Goal: Task Accomplishment & Management: Use online tool/utility

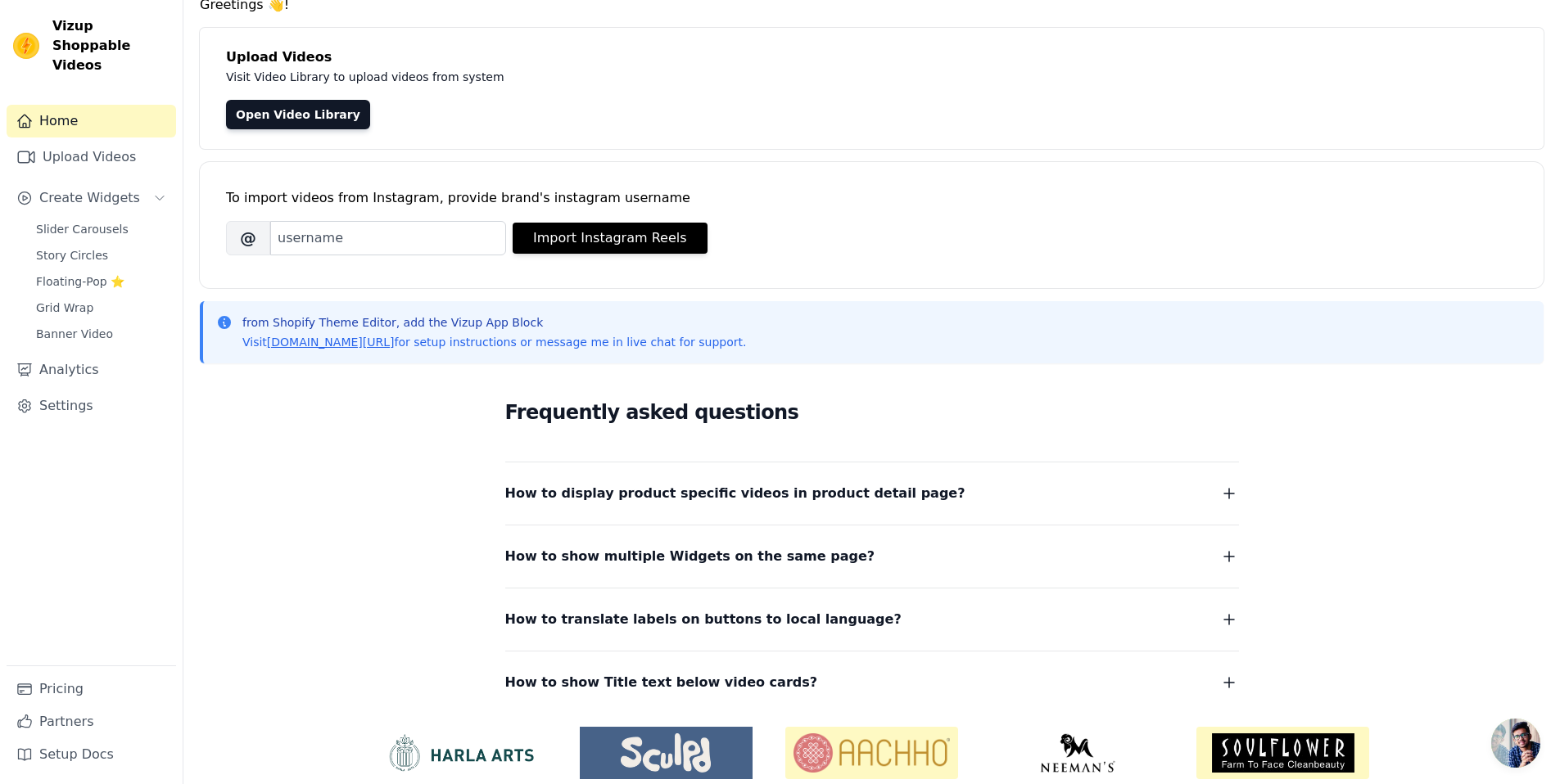
scroll to position [19, 0]
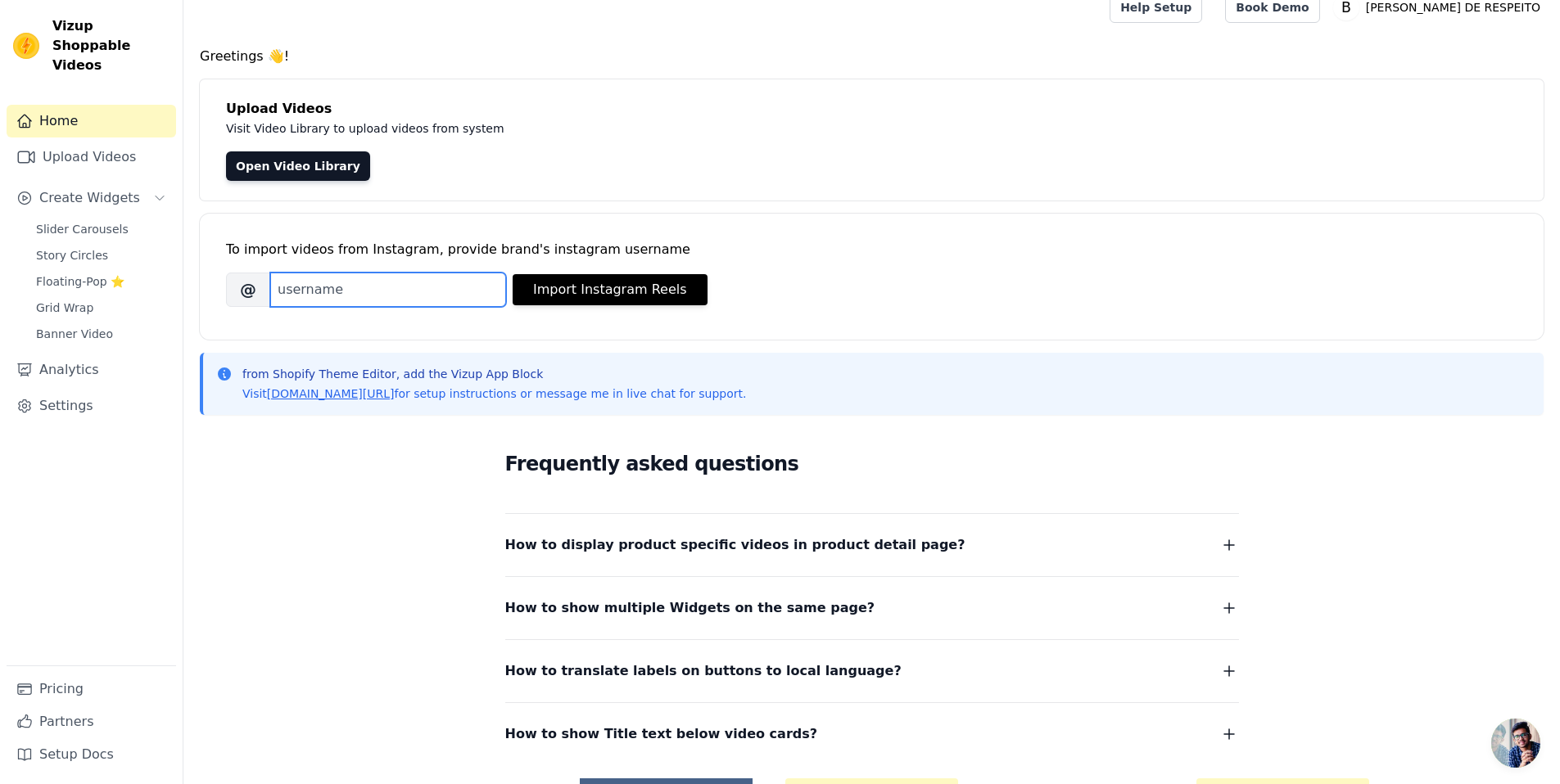
click at [470, 290] on input "Brand's Instagram Username" at bounding box center [388, 289] width 236 height 34
paste input "https://www.instagram.com/barbaderespeito/"
drag, startPoint x: 395, startPoint y: 291, endPoint x: 139, endPoint y: 287, distance: 256.0
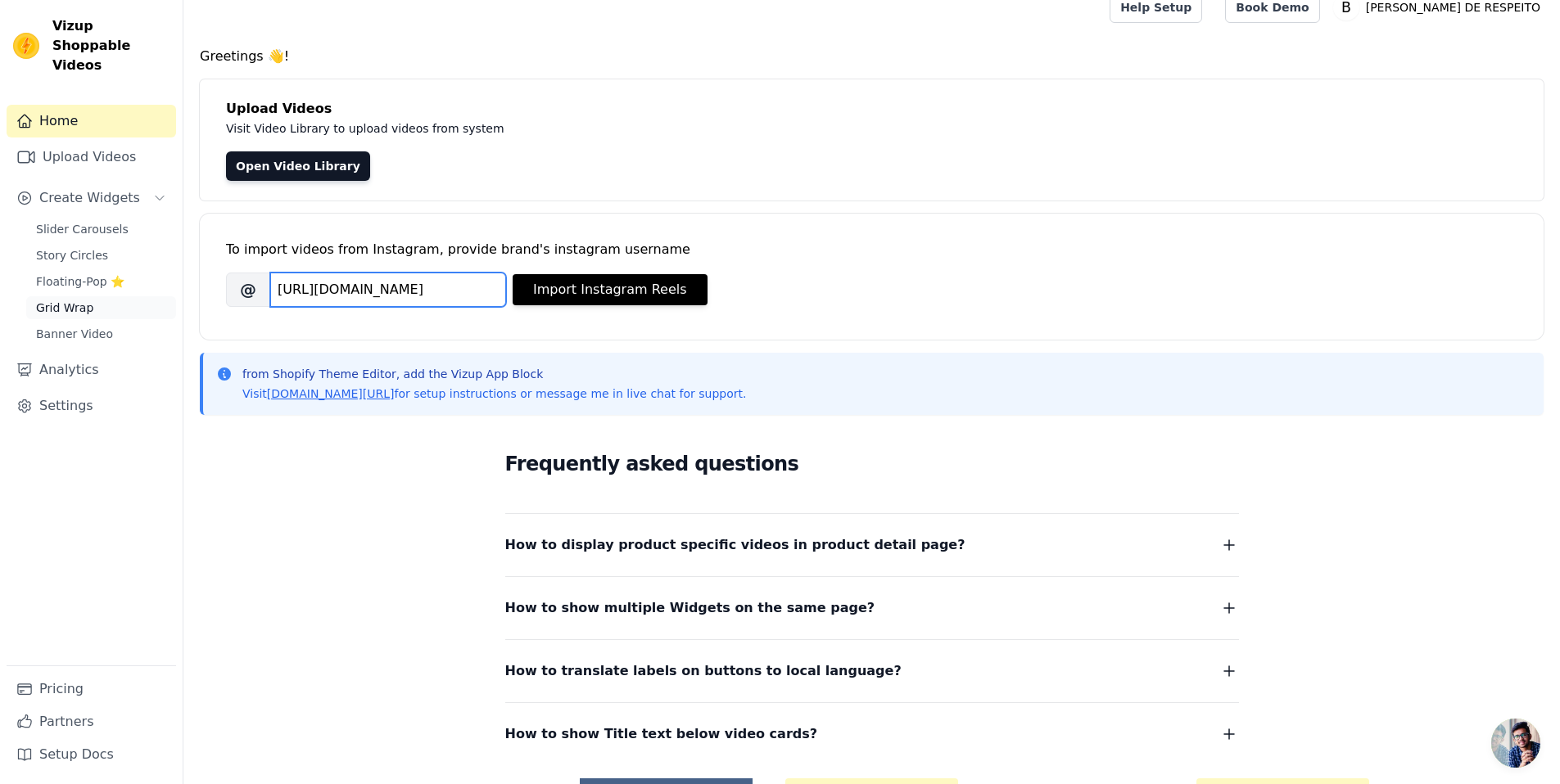
click at [139, 287] on div "Vizup Shoppable Videos Home Upload Videos Create Widgets Slider Carousels Story…" at bounding box center [780, 440] width 1560 height 919
click at [425, 277] on input "barbaderespeito/" at bounding box center [388, 289] width 236 height 34
click at [435, 289] on input "barbaderespeito/" at bounding box center [388, 289] width 236 height 34
type input "barbaderespeito"
click at [575, 295] on button "Import Instagram Reels" at bounding box center [610, 290] width 195 height 31
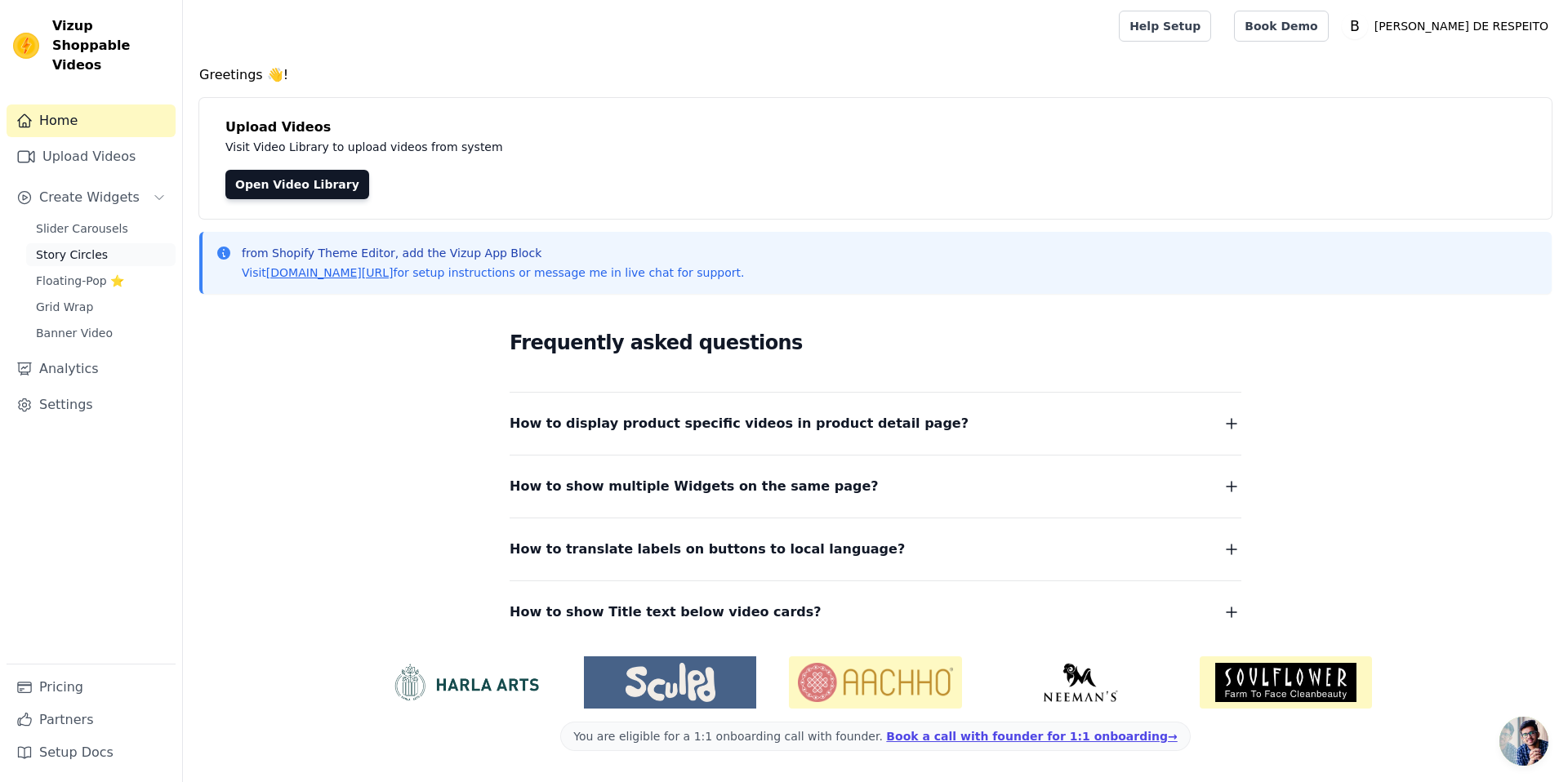
click at [75, 247] on span "Story Circles" at bounding box center [72, 255] width 72 height 17
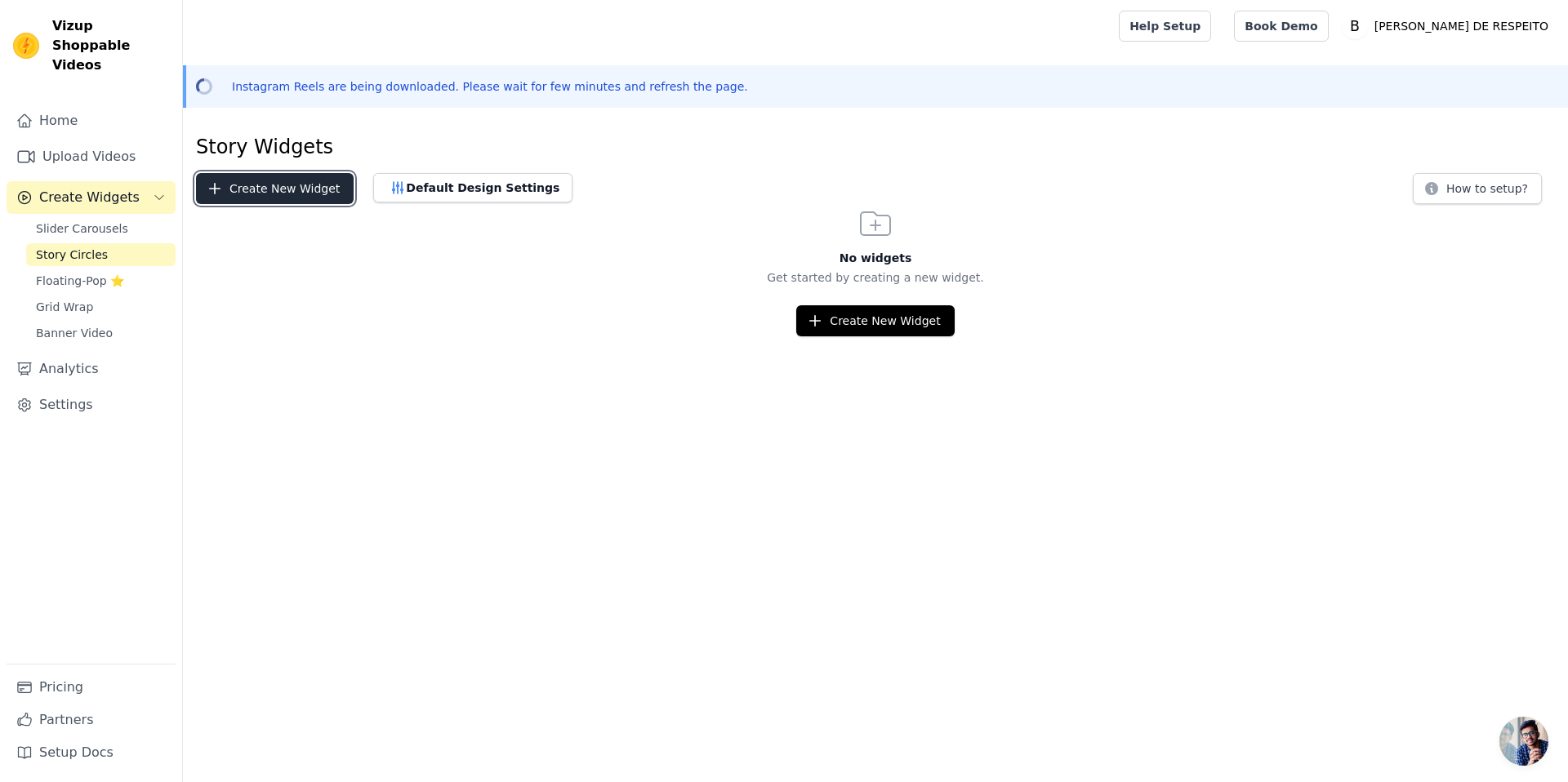
click at [273, 185] on button "Create New Widget" at bounding box center [274, 189] width 158 height 31
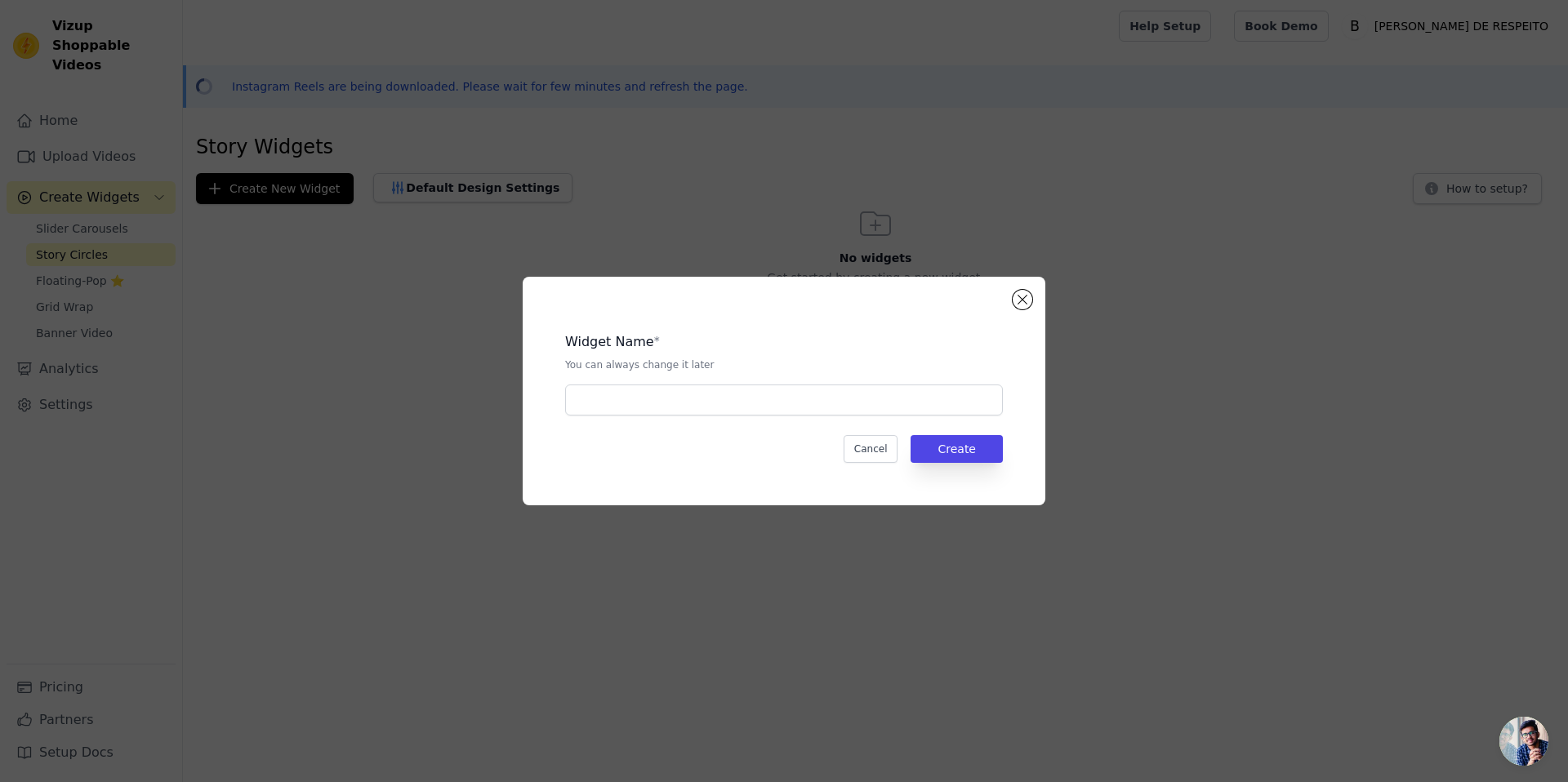
click at [732, 379] on div "Widget Name * You can always change it later" at bounding box center [784, 367] width 438 height 96
click at [765, 389] on input "text" at bounding box center [784, 400] width 438 height 31
type input "Storys"
click at [982, 456] on button "Create" at bounding box center [956, 449] width 92 height 27
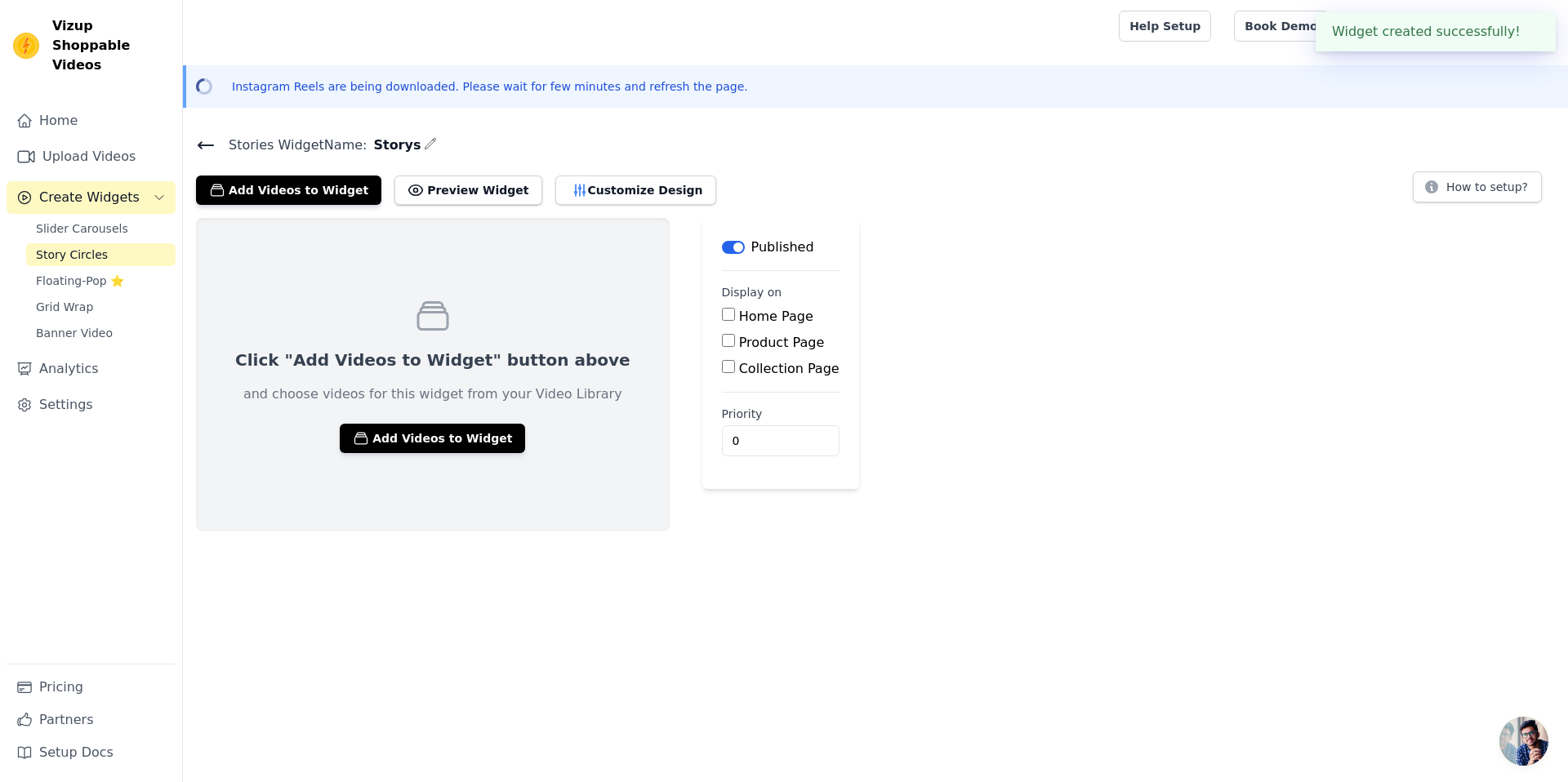
click at [739, 339] on label "Product Page" at bounding box center [781, 343] width 85 height 16
click at [722, 339] on input "Product Page" at bounding box center [728, 340] width 13 height 13
checkbox input "true"
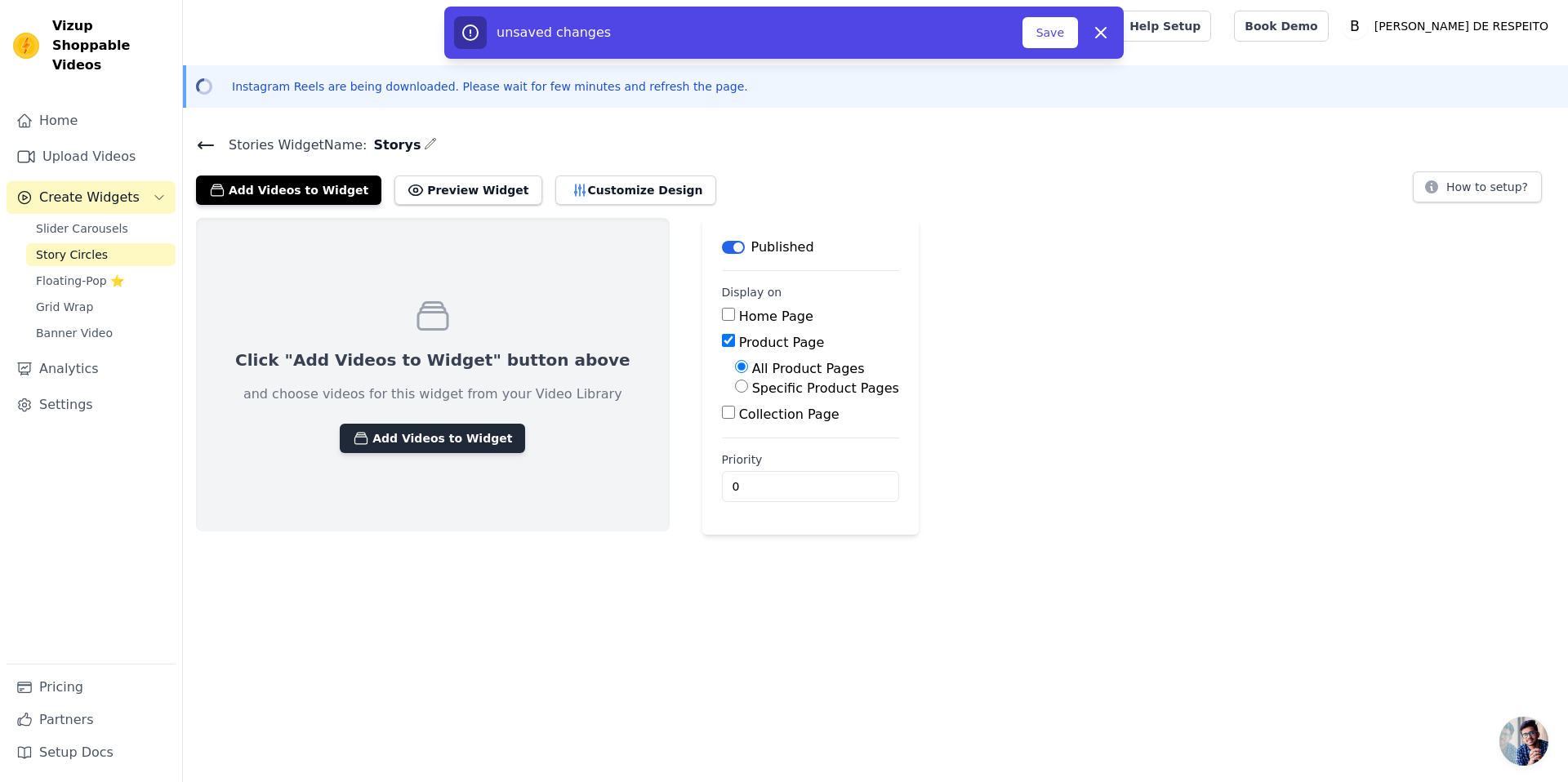
click at [399, 438] on button "Add Videos to Widget" at bounding box center [432, 438] width 185 height 29
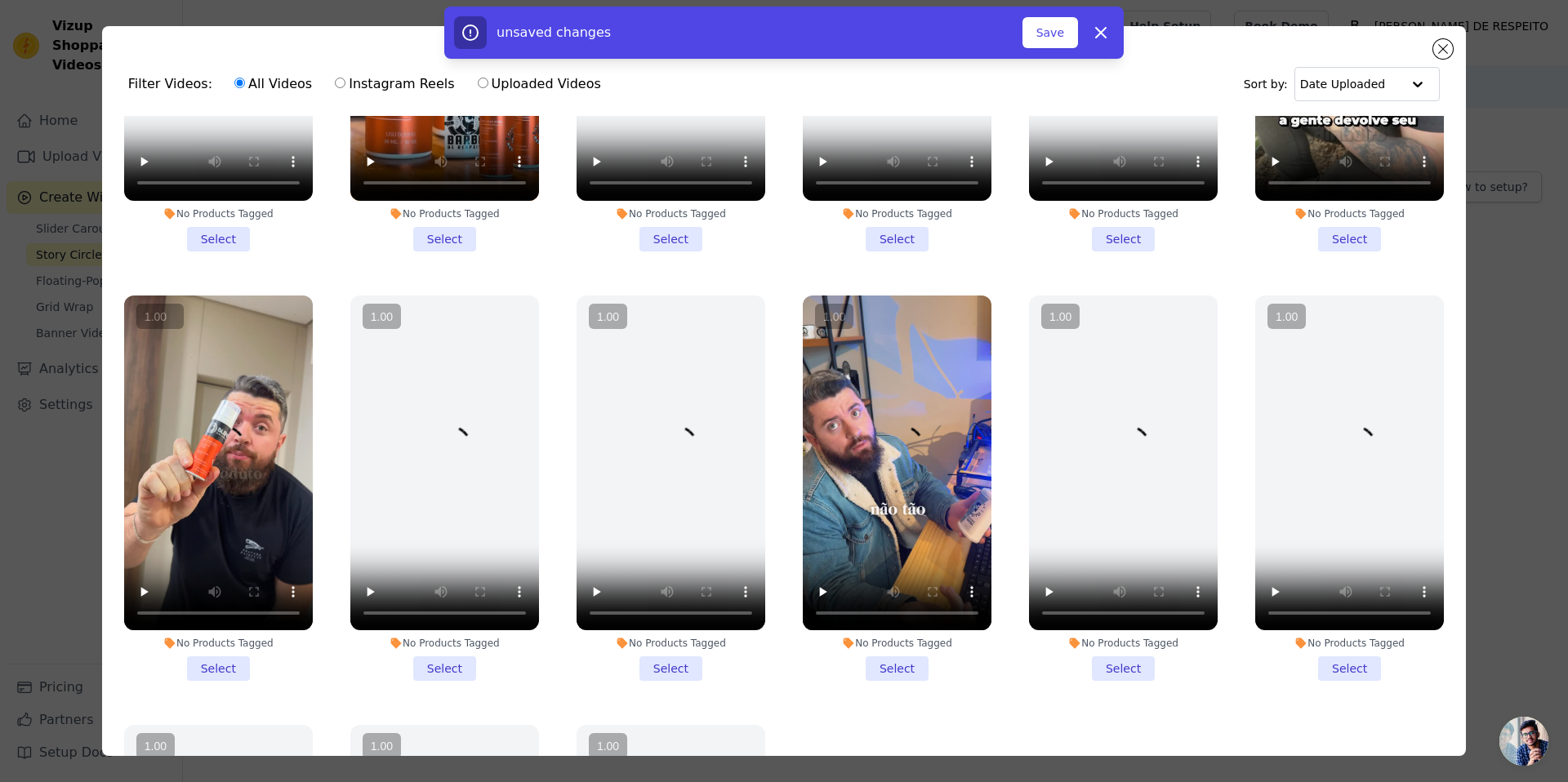
scroll to position [691, 0]
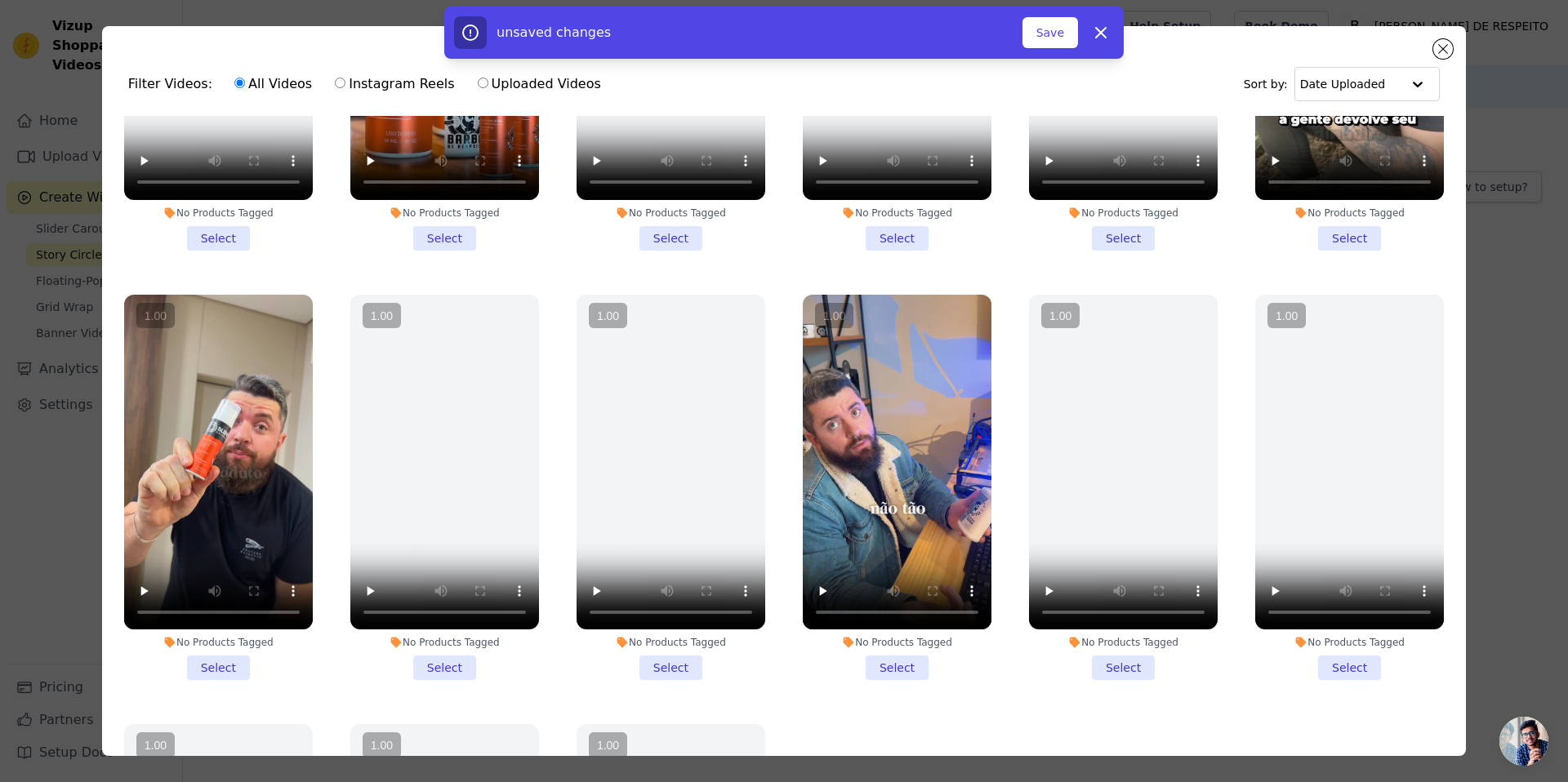
click at [219, 639] on li "No Products Tagged Select" at bounding box center [219, 488] width 188 height 386
click at [0, 0] on input "No Products Tagged Select" at bounding box center [0, 0] width 0 height 0
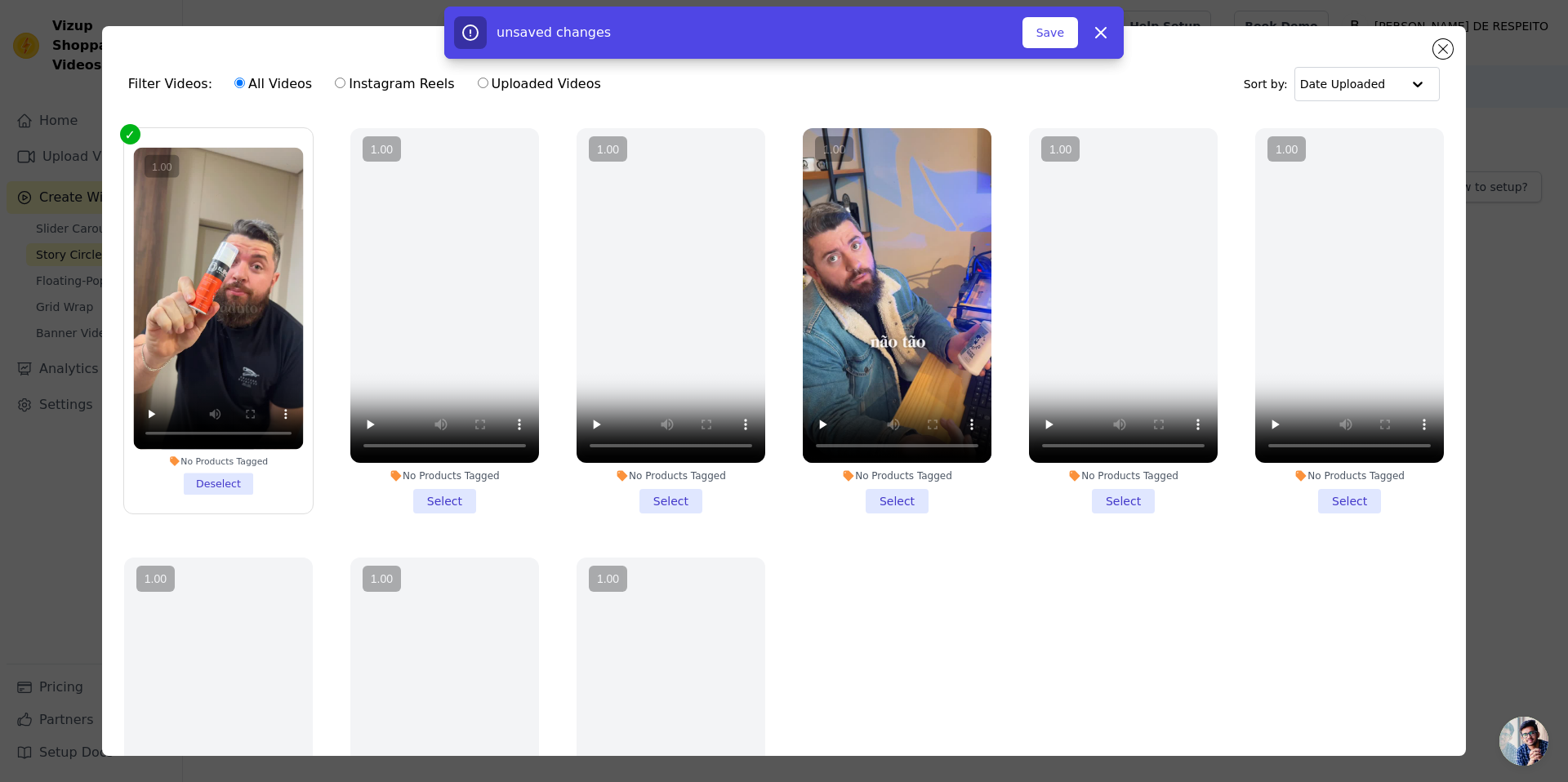
scroll to position [734, 0]
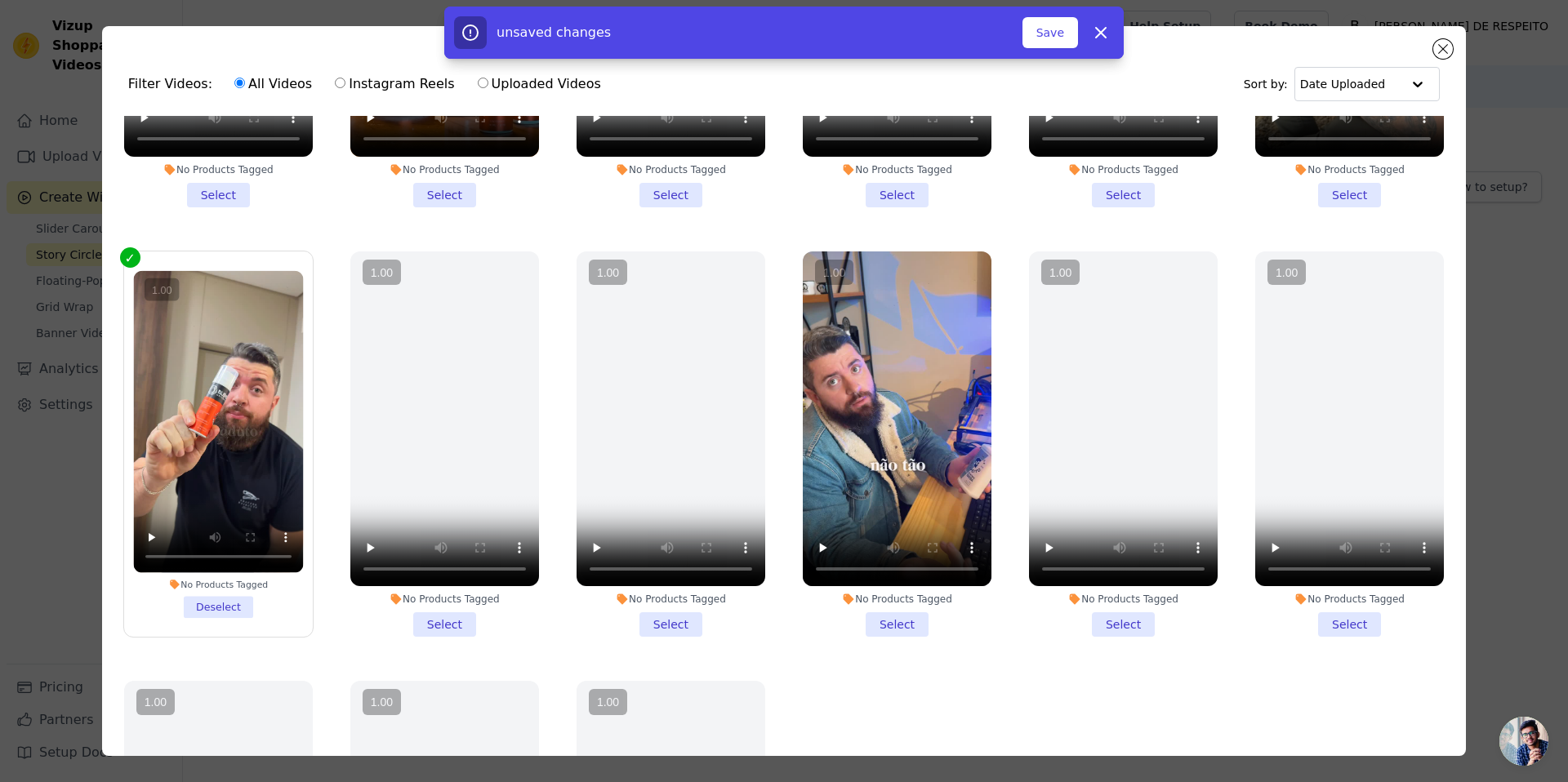
click at [884, 614] on li "No Products Tagged Select" at bounding box center [897, 445] width 188 height 386
click at [0, 0] on input "No Products Tagged Select" at bounding box center [0, 0] width 0 height 0
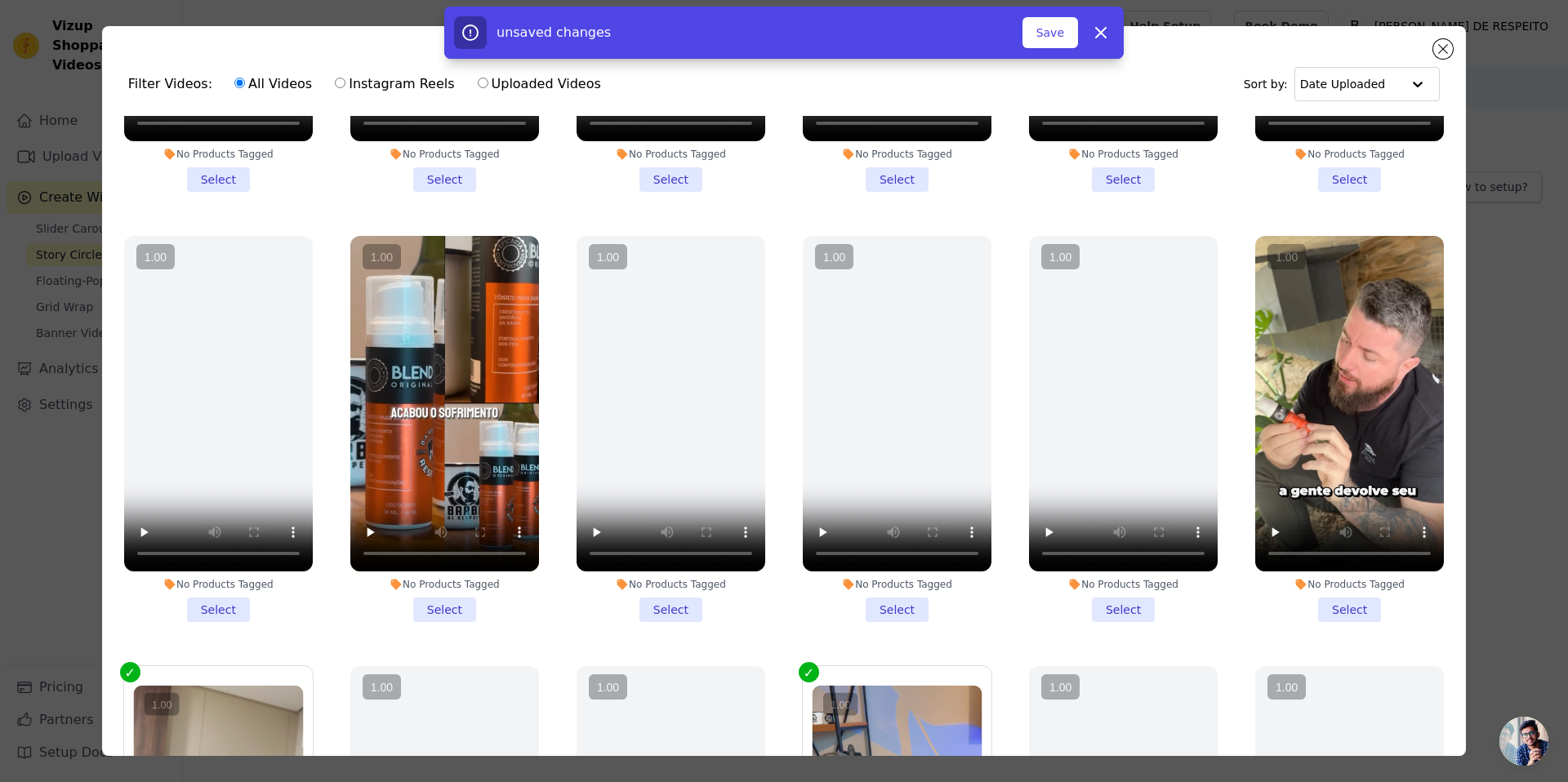
scroll to position [267, 0]
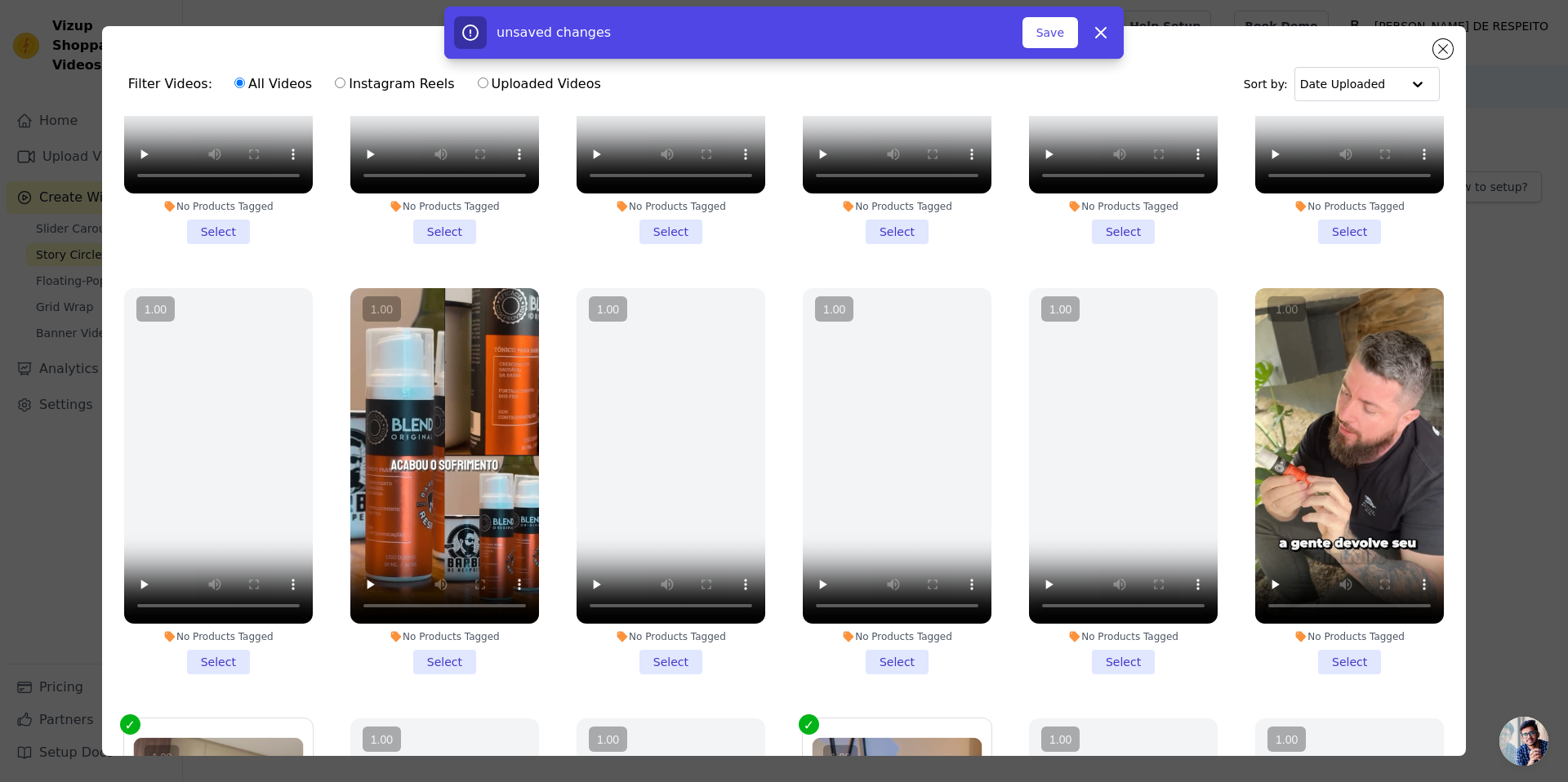
click at [1345, 654] on li "No Products Tagged Select" at bounding box center [1349, 481] width 188 height 386
click at [0, 0] on input "No Products Tagged Select" at bounding box center [0, 0] width 0 height 0
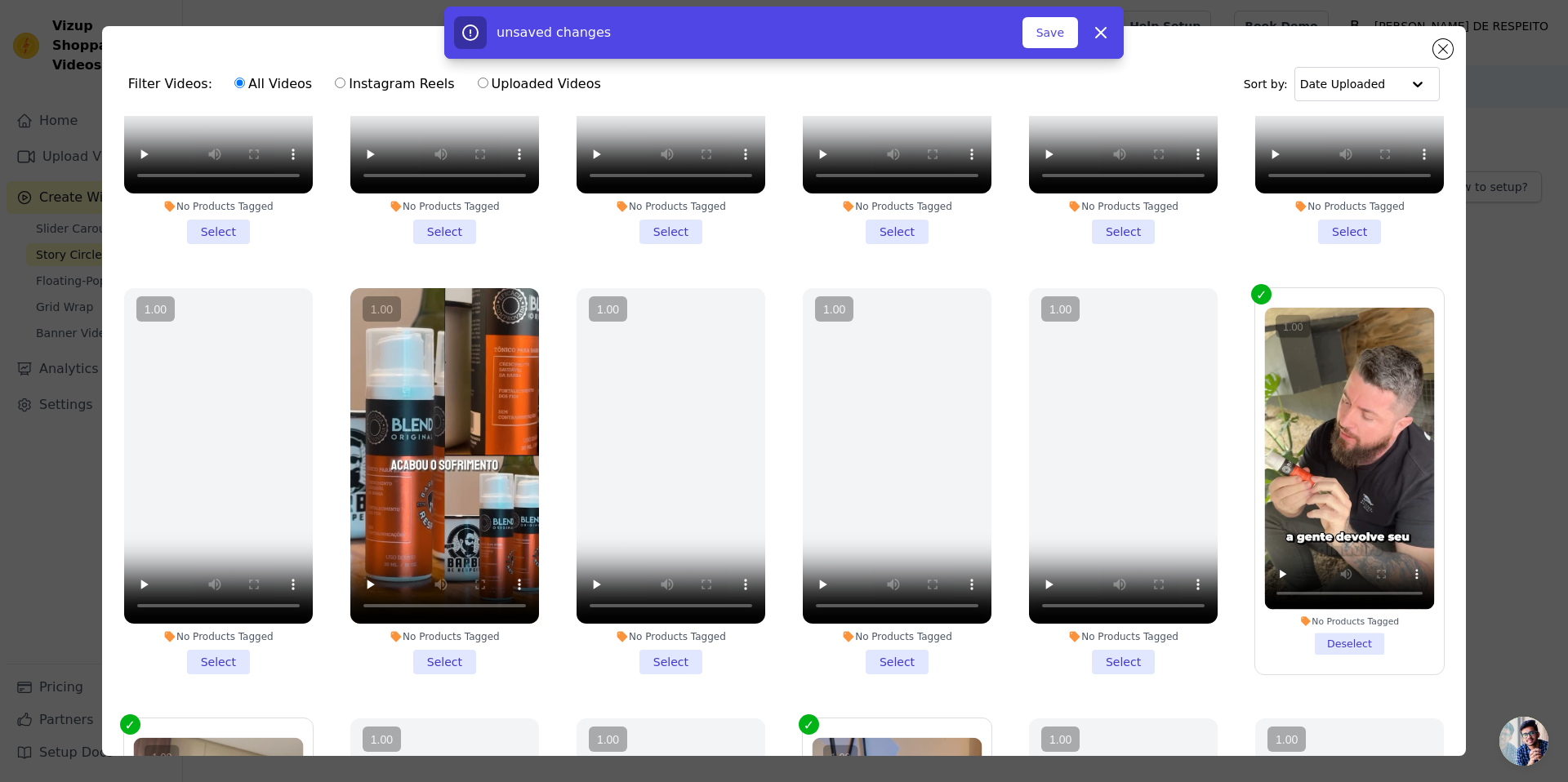
click at [456, 660] on li "No Products Tagged Select" at bounding box center [444, 481] width 188 height 386
click at [0, 0] on input "No Products Tagged Select" at bounding box center [0, 0] width 0 height 0
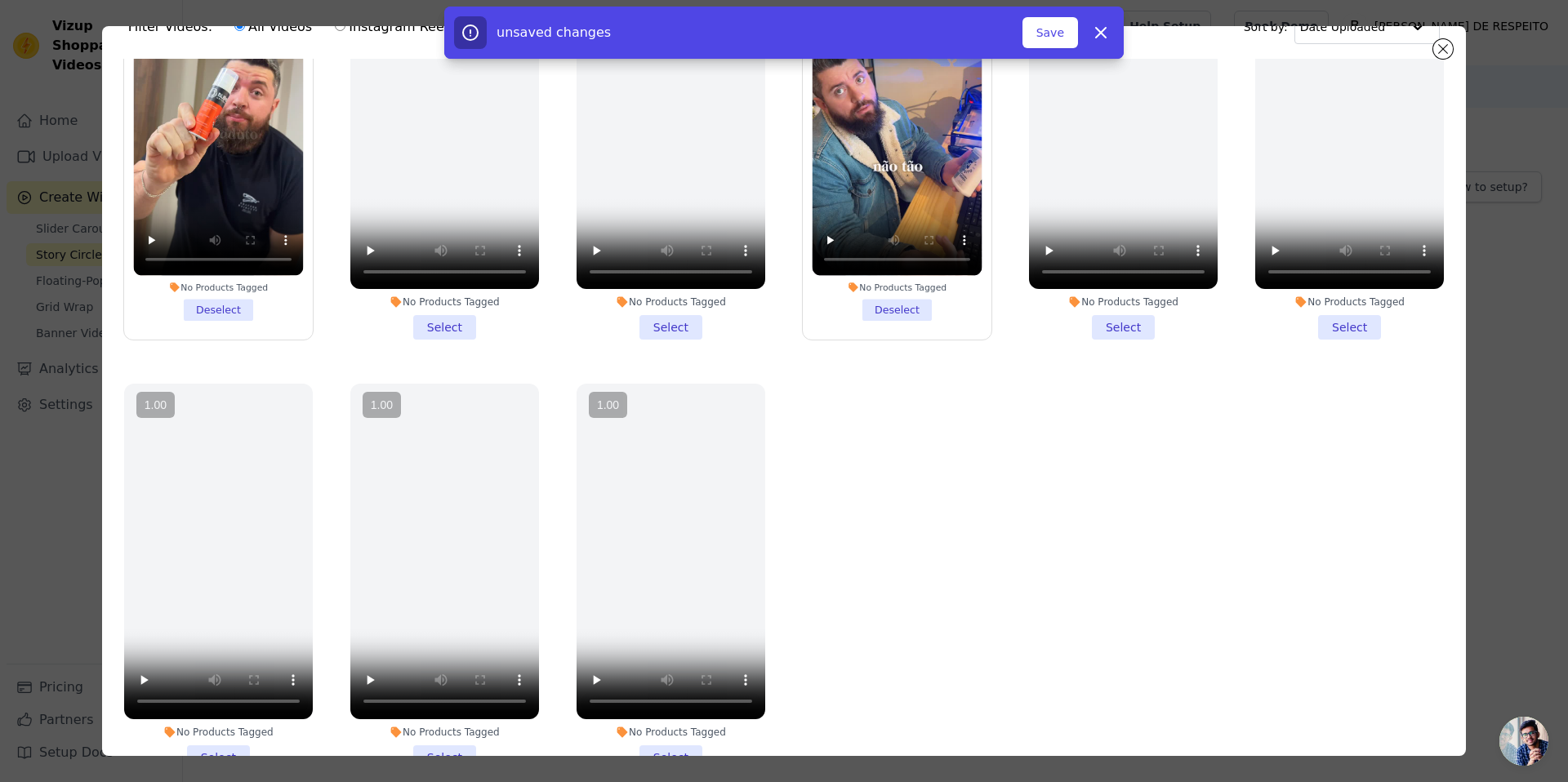
scroll to position [142, 0]
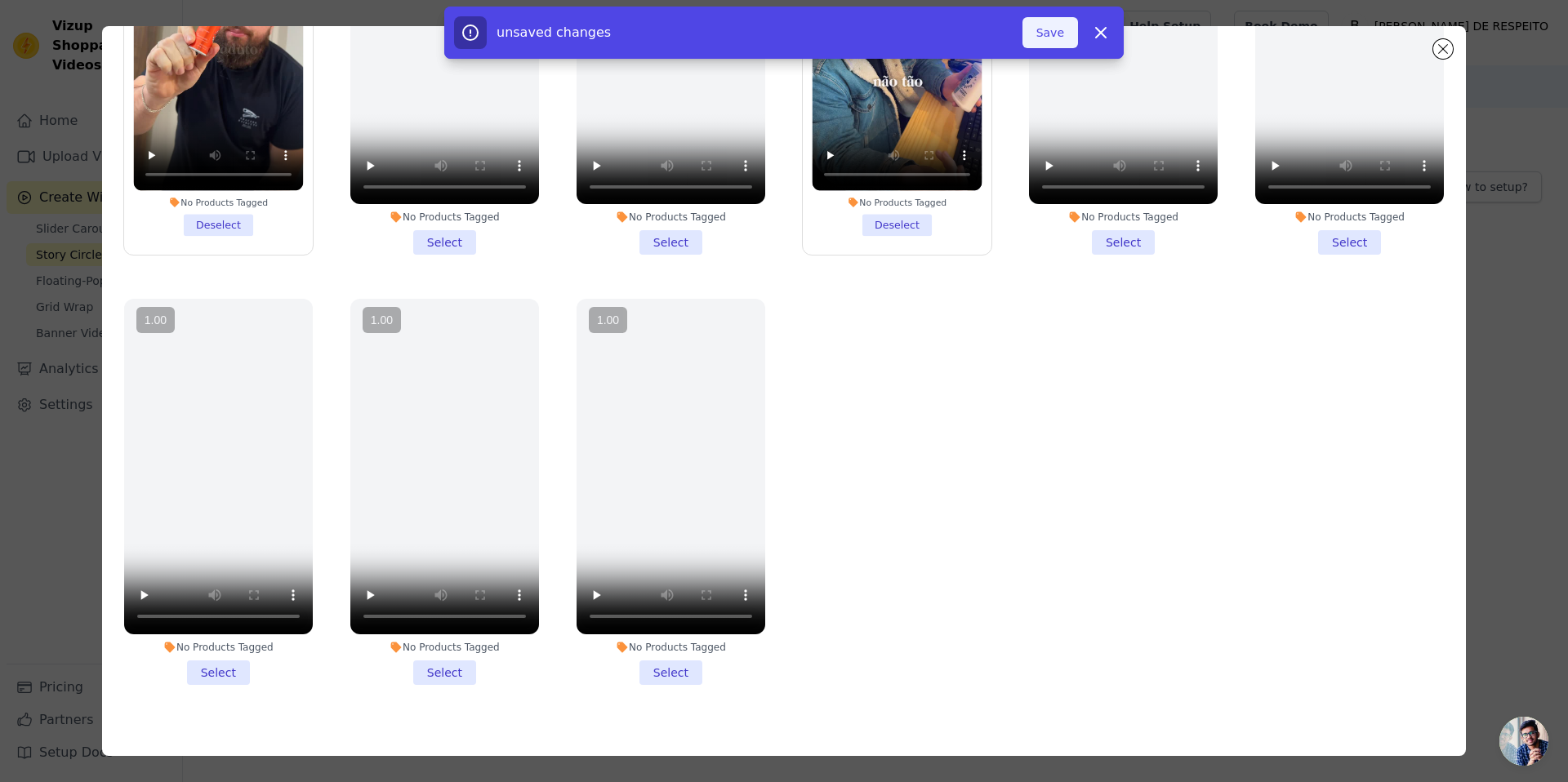
click at [1048, 25] on button "Save" at bounding box center [1050, 32] width 56 height 31
click at [1051, 41] on button "Save" at bounding box center [1050, 32] width 56 height 31
click at [1052, 29] on button "Save" at bounding box center [1050, 32] width 56 height 31
click at [1046, 31] on button "Save" at bounding box center [1050, 32] width 56 height 31
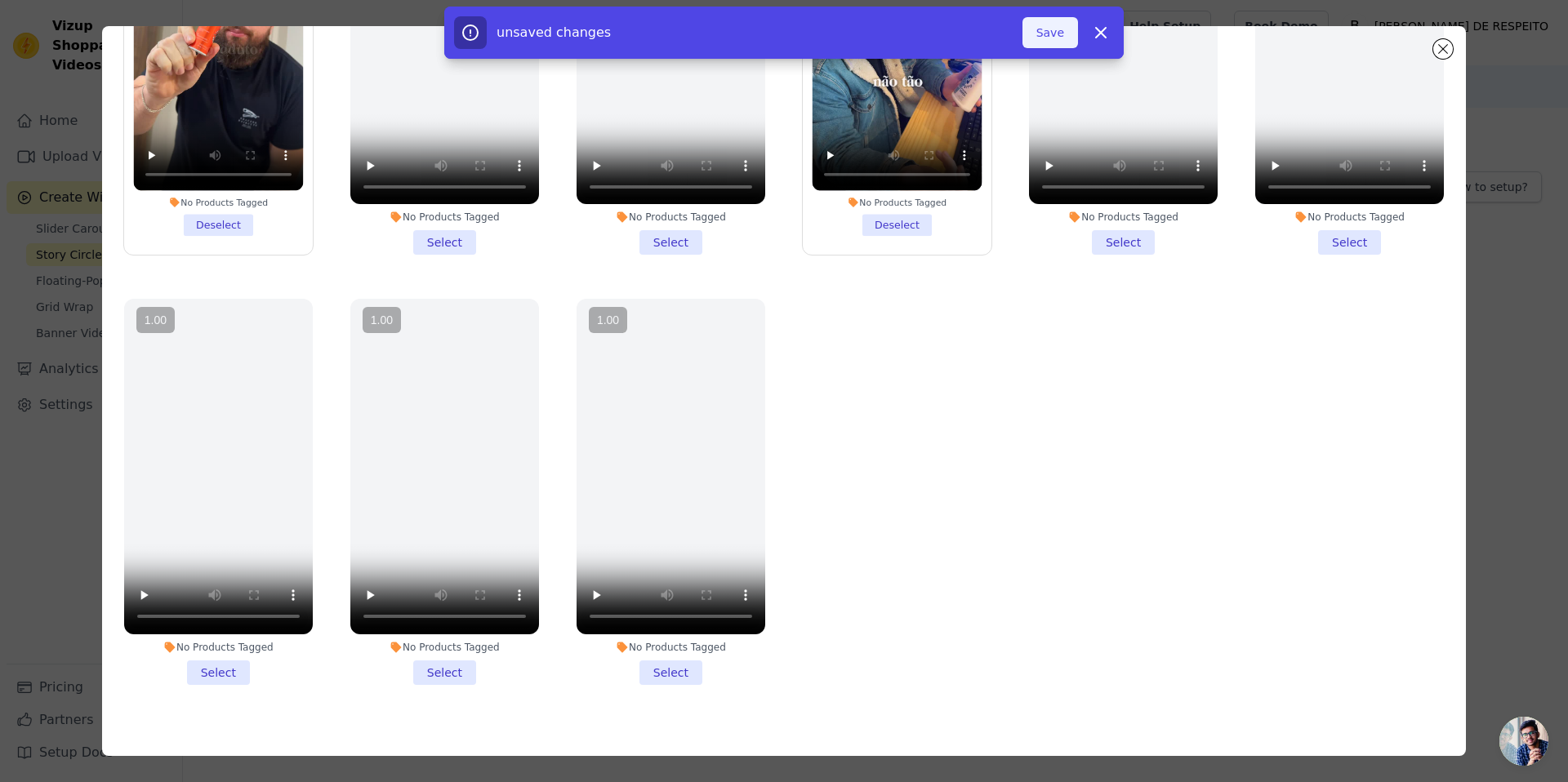
click at [1042, 19] on button "Save" at bounding box center [1050, 32] width 56 height 31
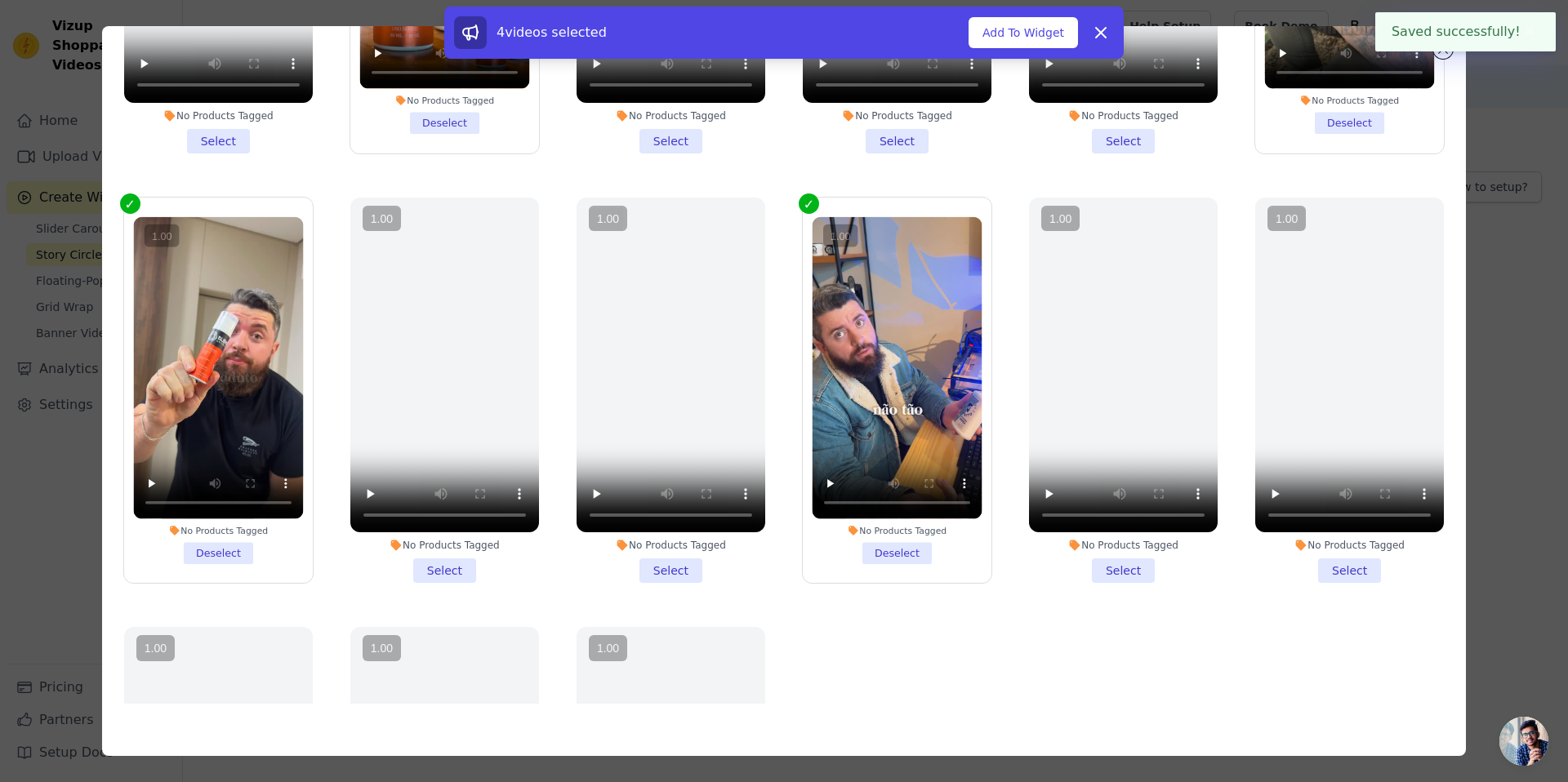
scroll to position [0, 0]
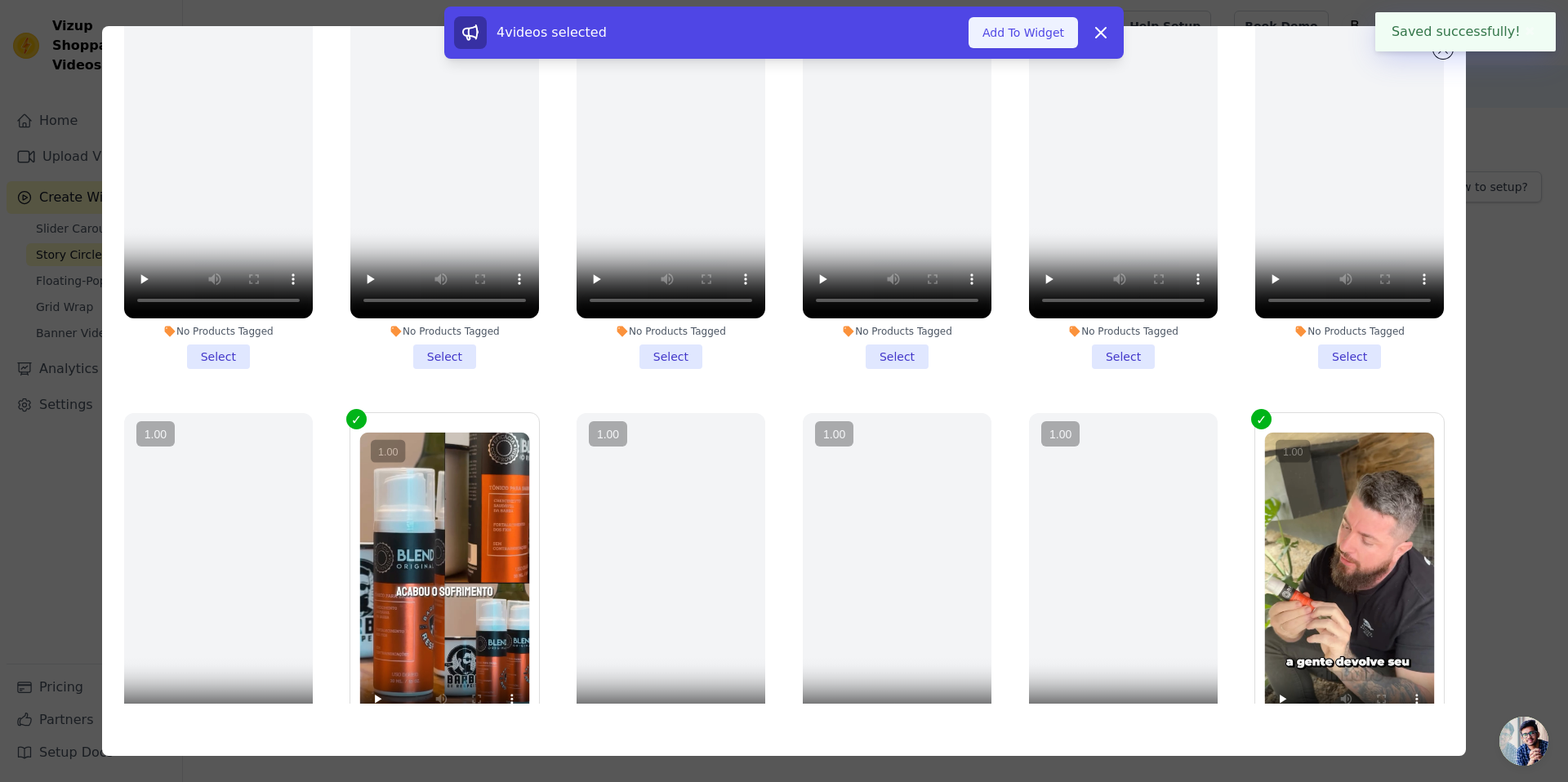
click at [1026, 44] on button "Add To Widget" at bounding box center [1023, 32] width 110 height 31
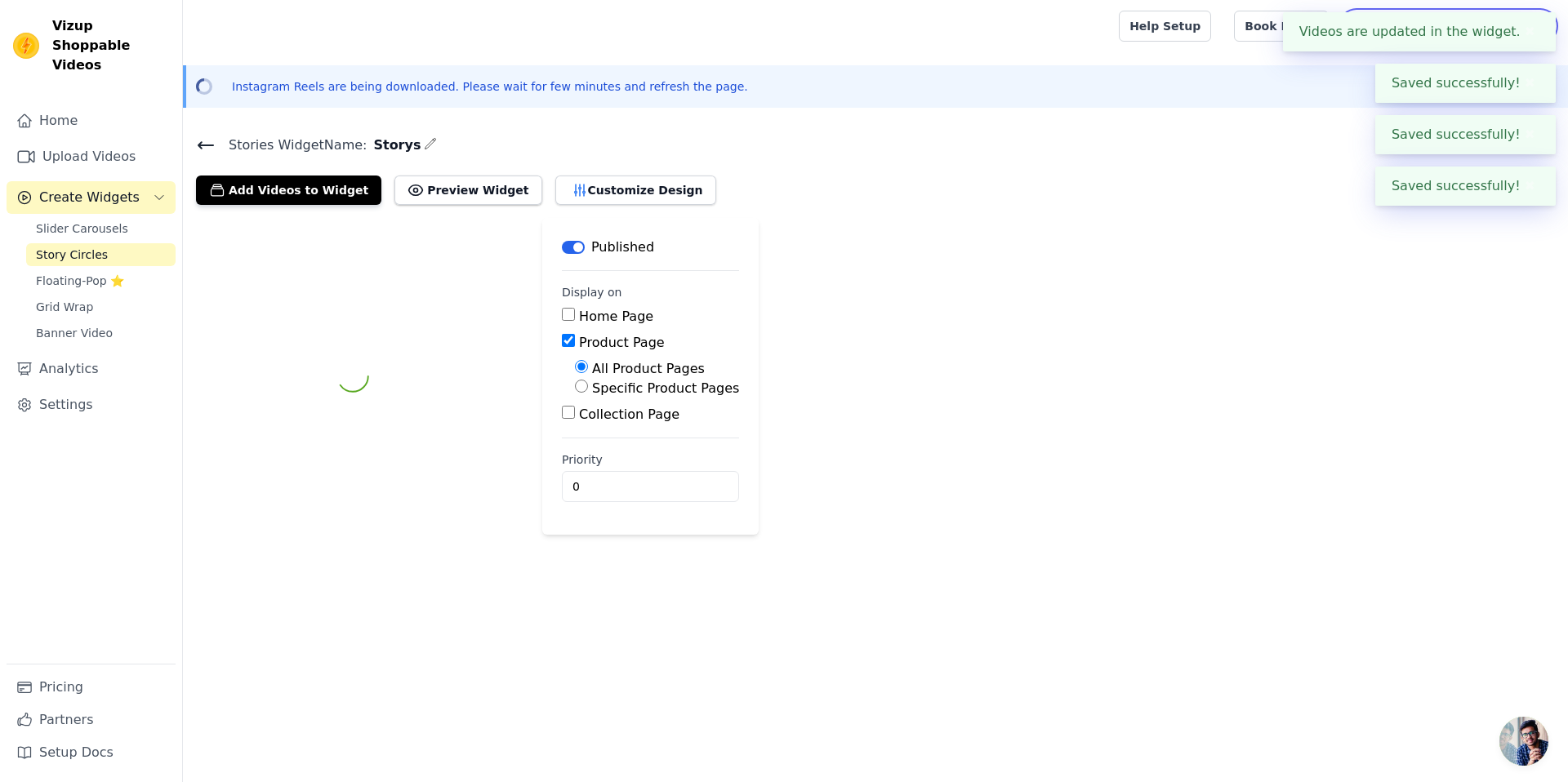
click at [1526, 38] on body "Videos are updated in the widget. ✖ Saved successfully! ✖ Saved successfully! ✖…" at bounding box center [784, 268] width 1568 height 535
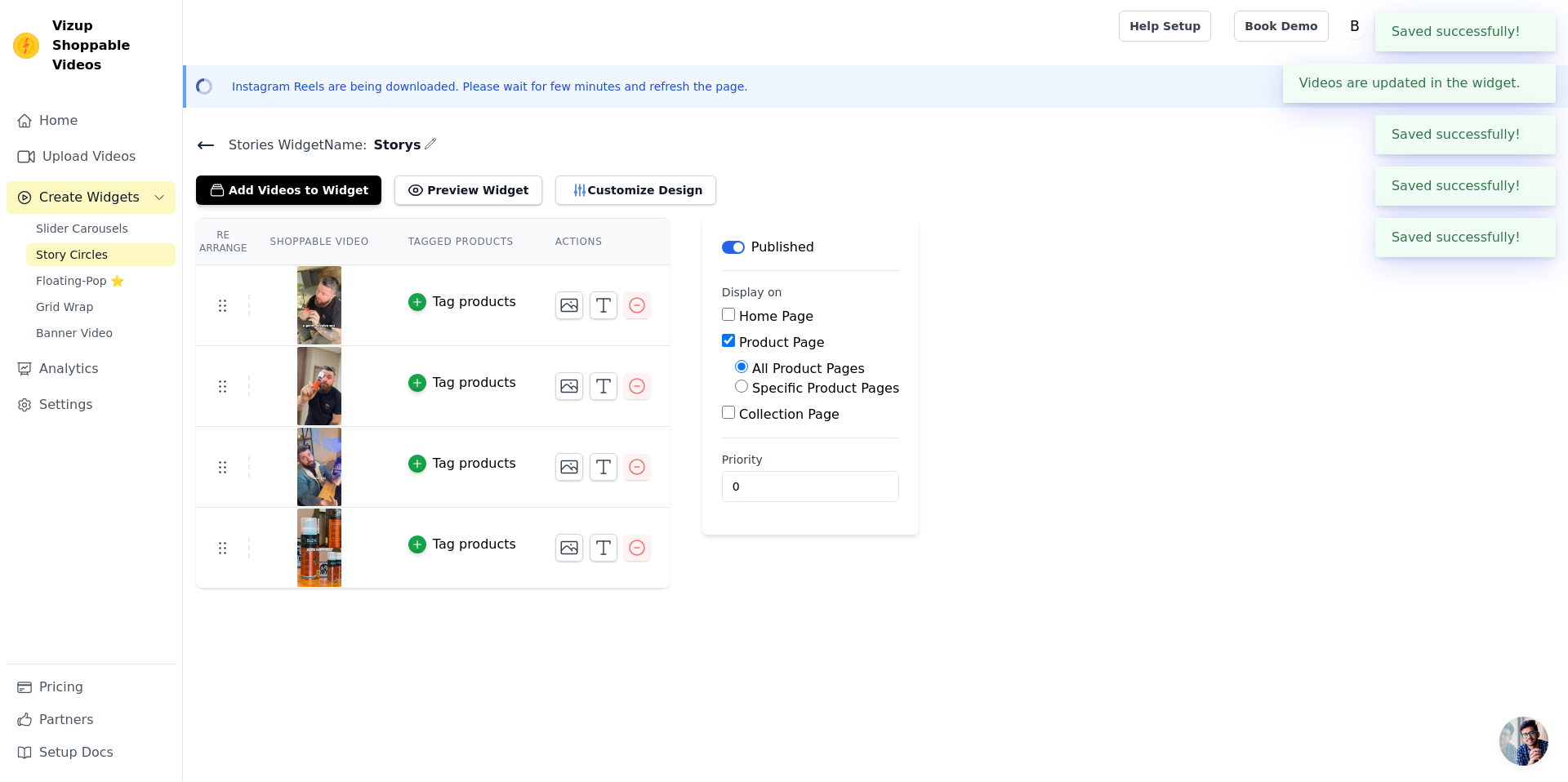
click at [1067, 486] on div "Re Arrange Shoppable Video Tagged Products Actions Tag products Tag products Ta…" at bounding box center [875, 403] width 1385 height 370
click at [1532, 33] on button "✖" at bounding box center [1529, 31] width 19 height 20
click at [1526, 63] on body "Saved successfully! ✖ Saved successfully! ✖ Videos are updated in the widget. ✖…" at bounding box center [784, 294] width 1568 height 589
click at [1544, 105] on div "Instagram Reels are being downloaded. Please wait for few minutes and refresh t…" at bounding box center [875, 86] width 1385 height 42
click at [1530, 92] on button "✖" at bounding box center [1529, 83] width 19 height 20
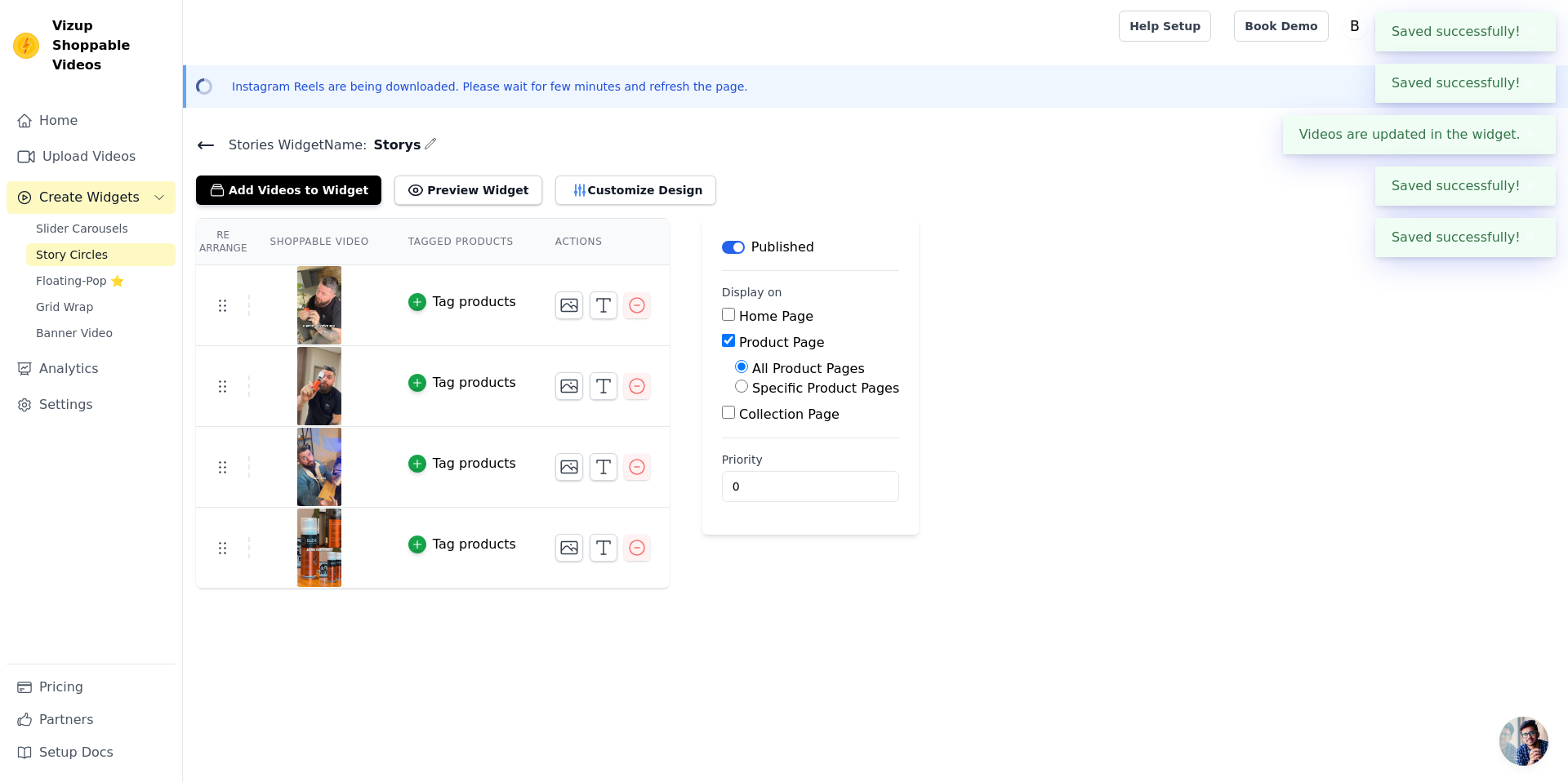
click at [1530, 92] on button "✖" at bounding box center [1529, 83] width 19 height 20
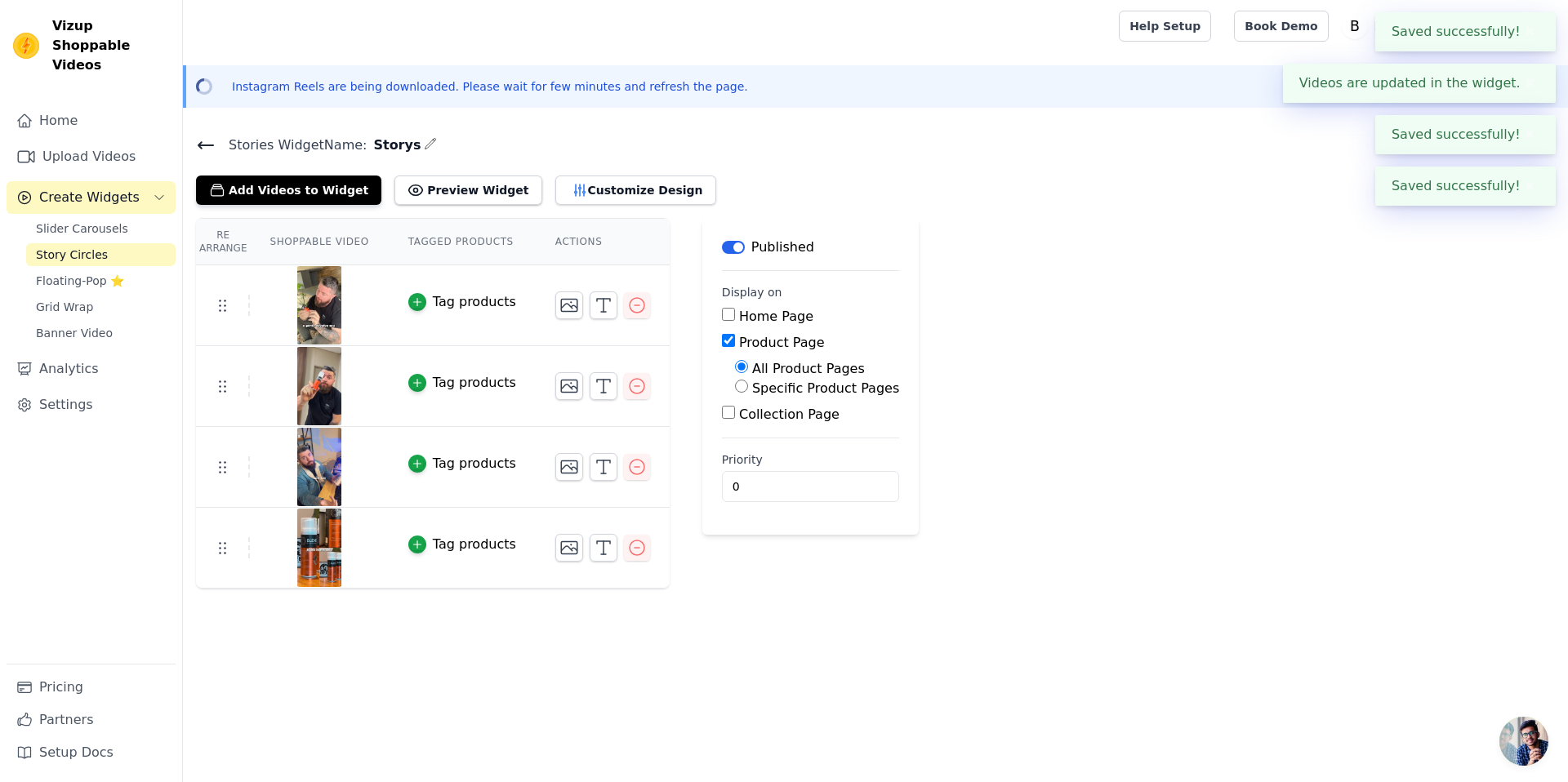
click at [1528, 137] on button "✖" at bounding box center [1529, 134] width 19 height 20
click at [1520, 85] on button "✖" at bounding box center [1529, 83] width 19 height 20
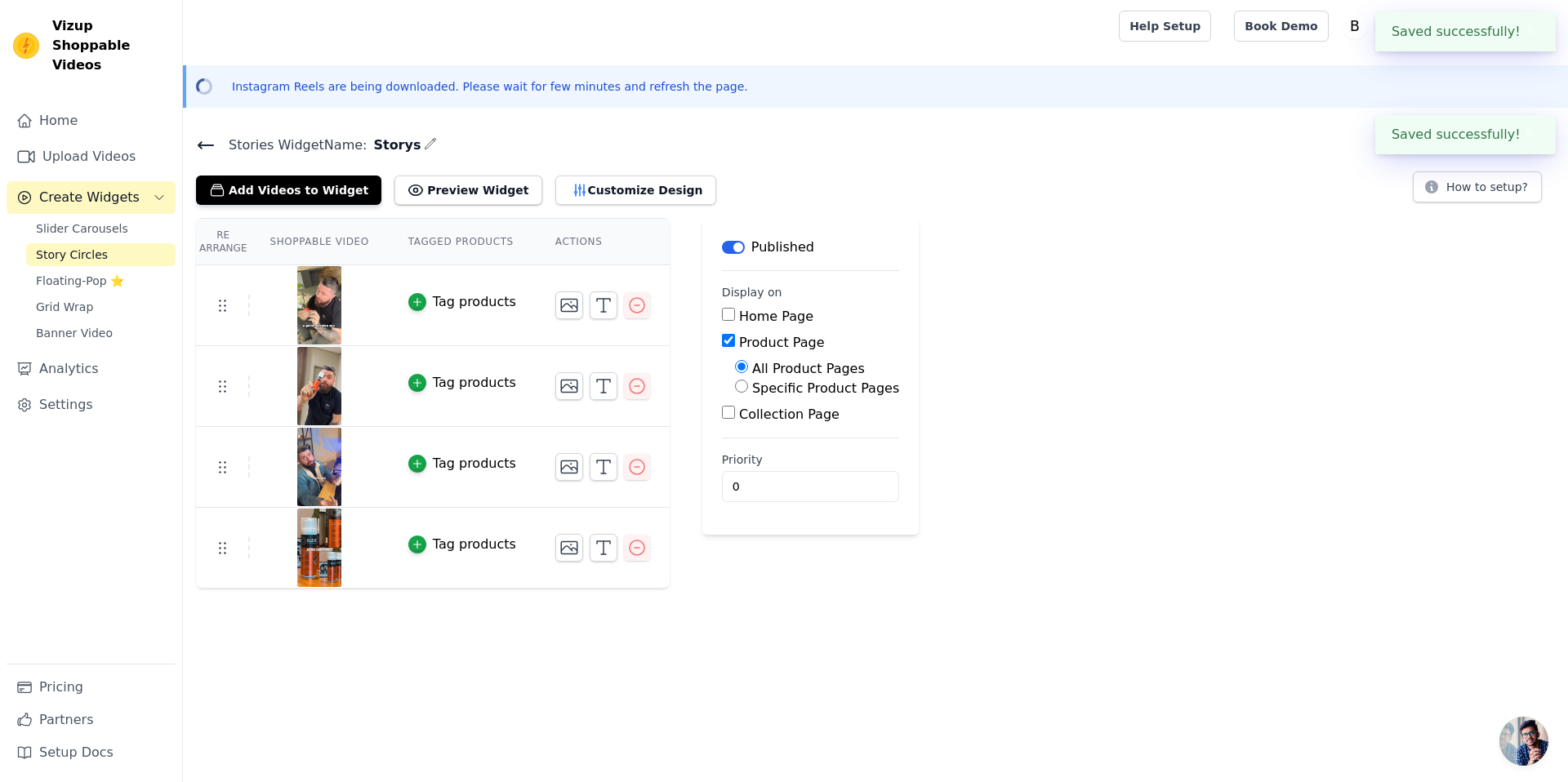
click at [1520, 85] on button "✖" at bounding box center [1529, 83] width 19 height 20
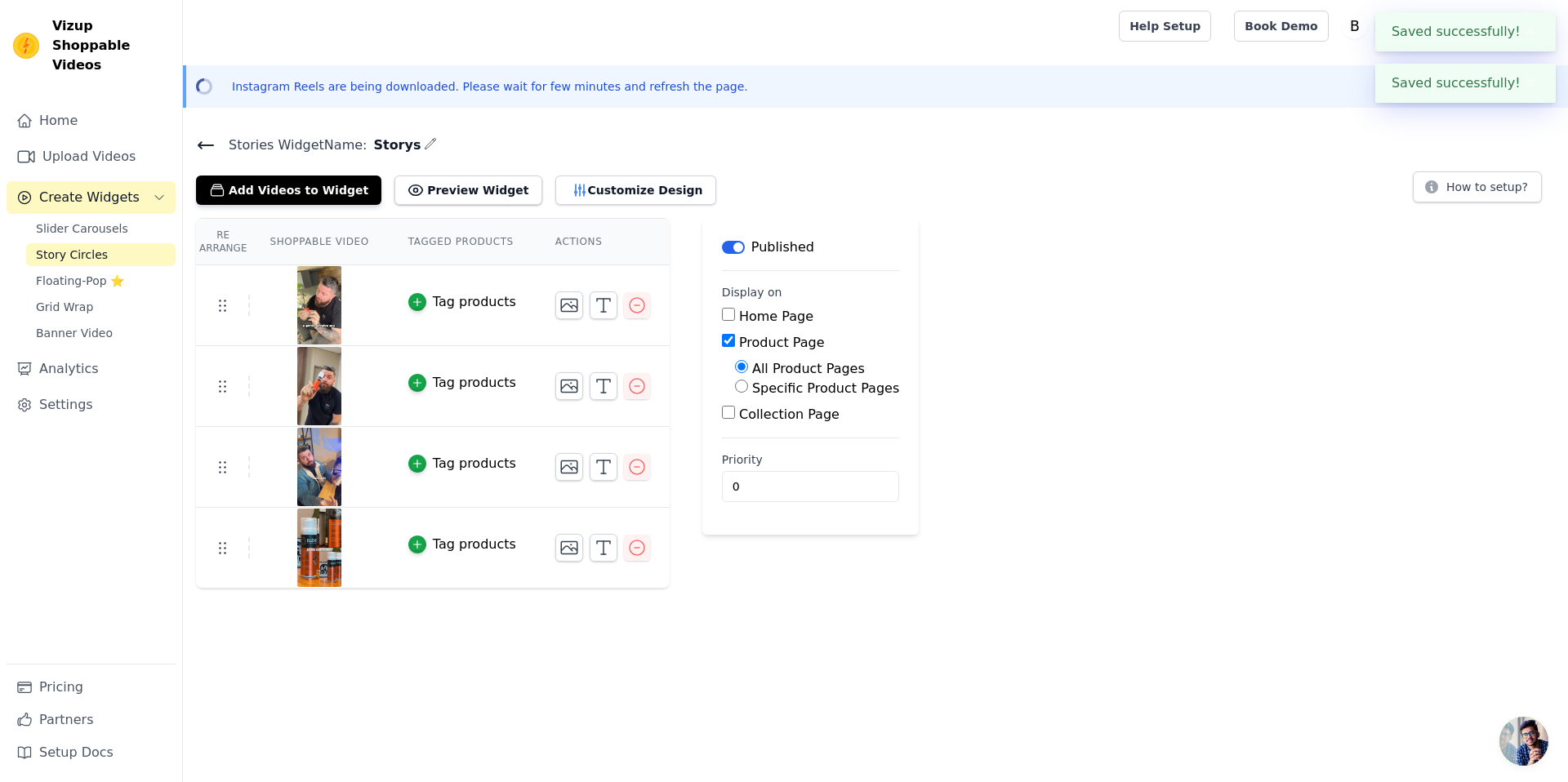
click at [1525, 36] on button "✖" at bounding box center [1529, 31] width 19 height 20
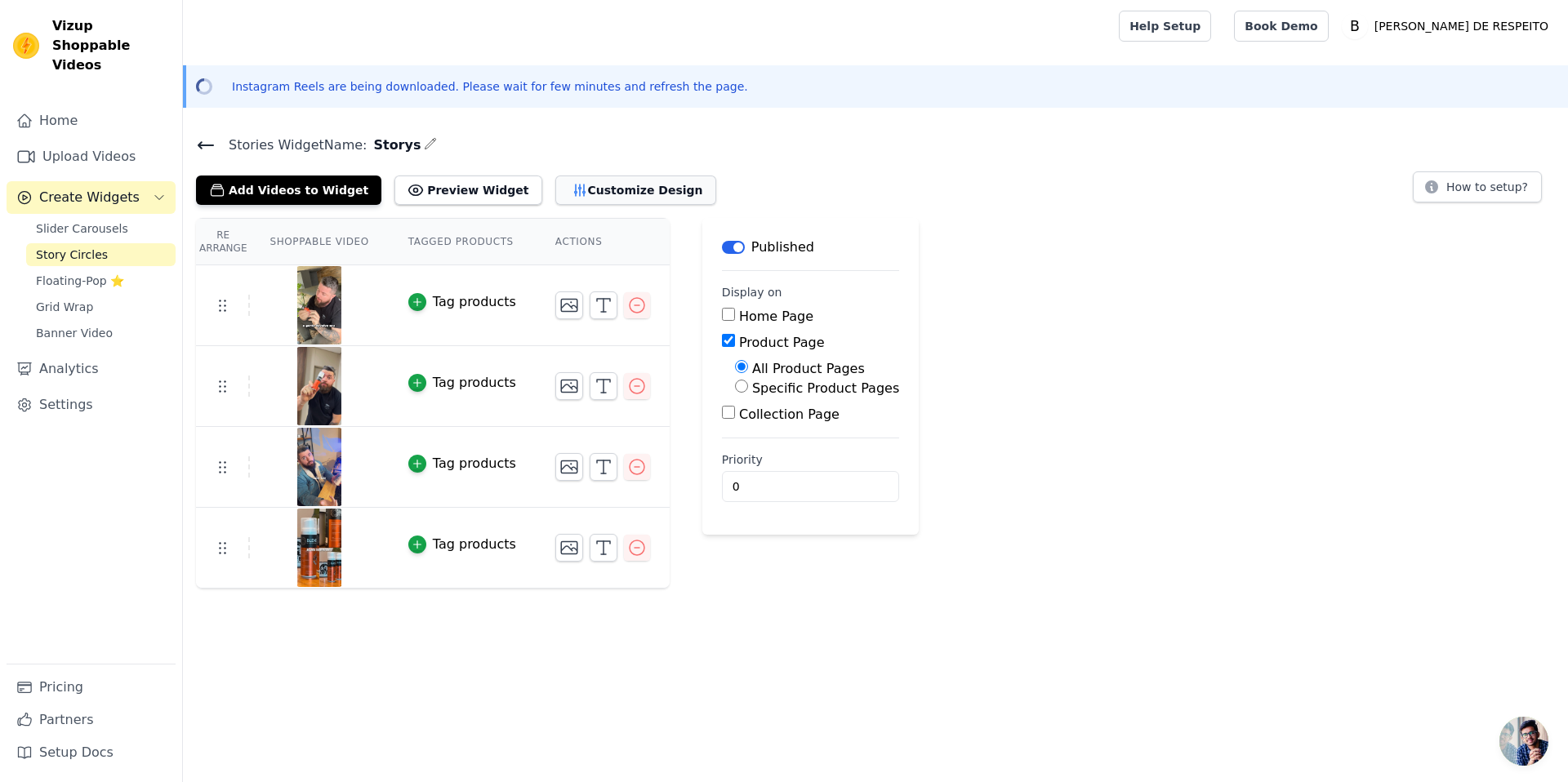
click at [560, 196] on button "Customize Design" at bounding box center [636, 190] width 161 height 29
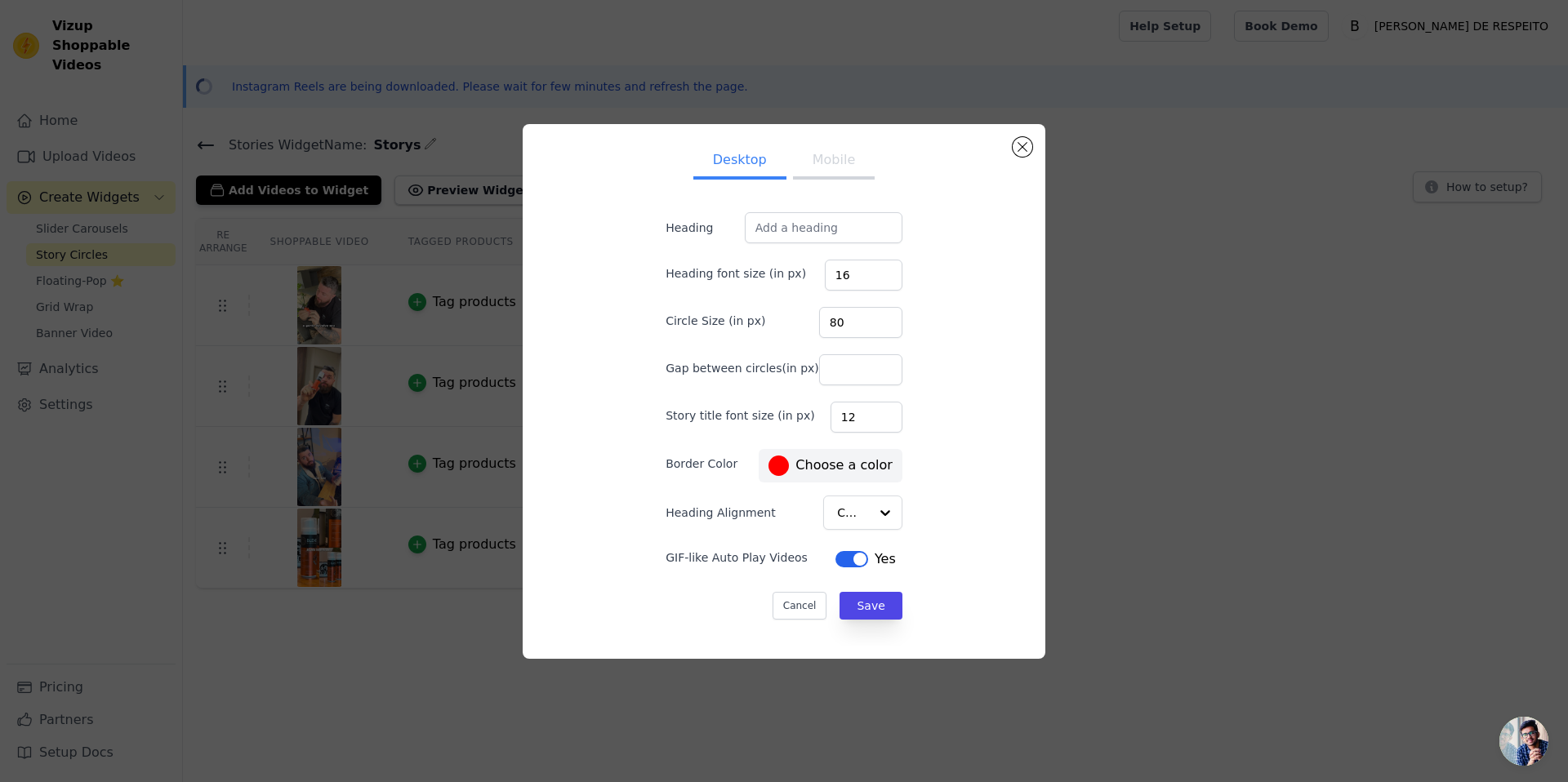
click at [845, 472] on label "#ff0000 Choose a color" at bounding box center [830, 465] width 123 height 21
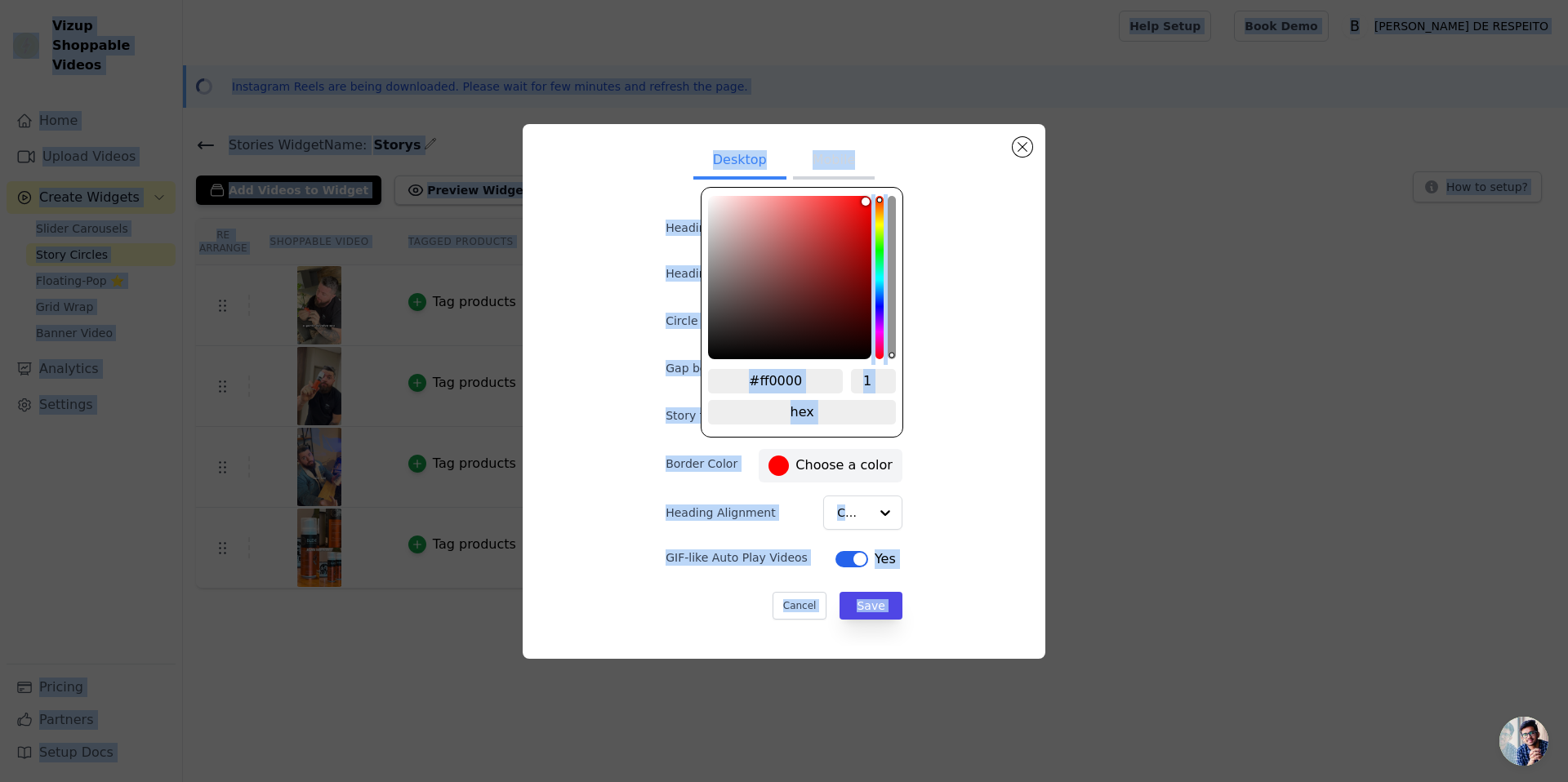
click at [823, 383] on input "#ff0000" at bounding box center [774, 381] width 134 height 24
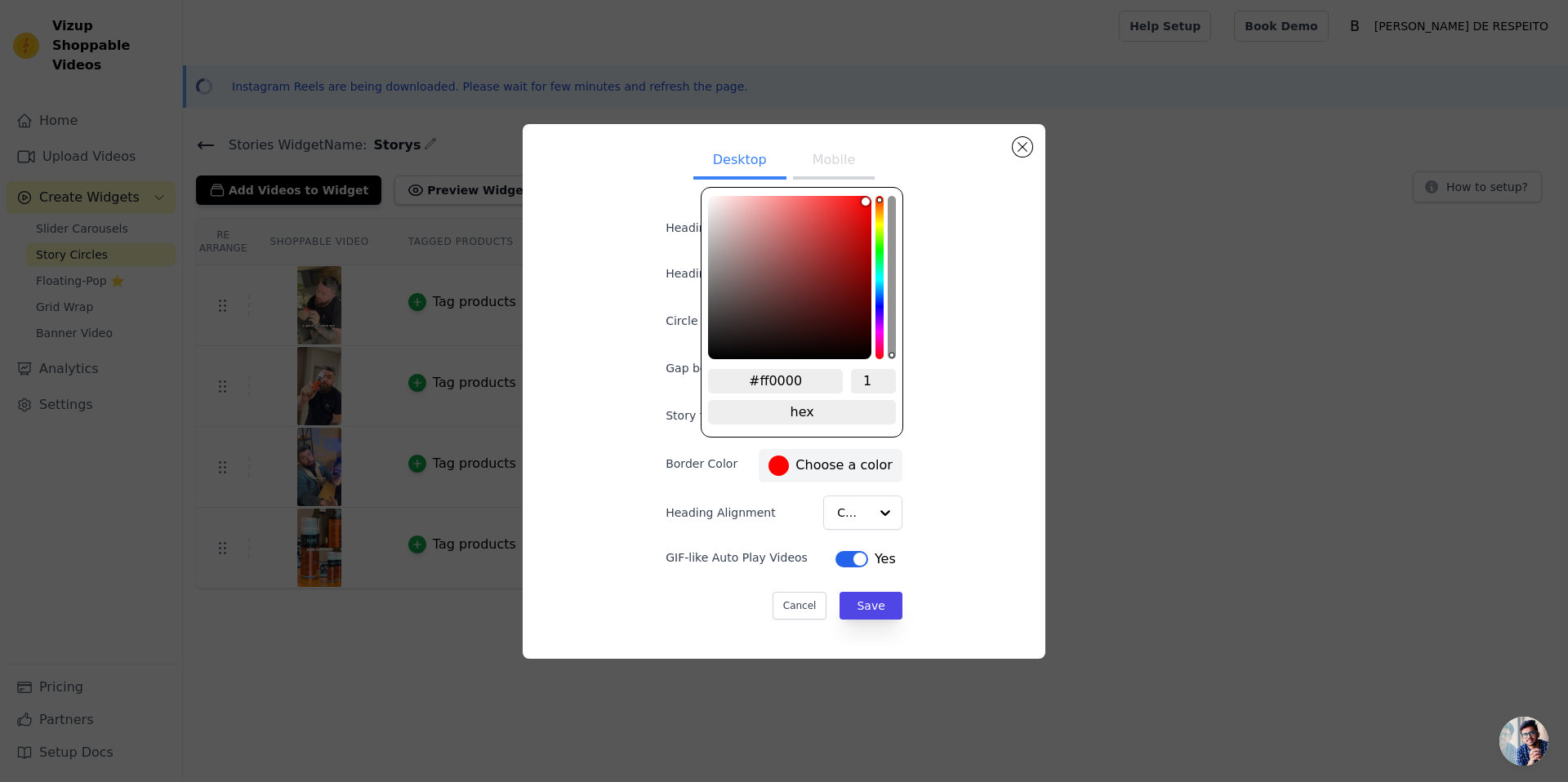
paste input "ef650a"
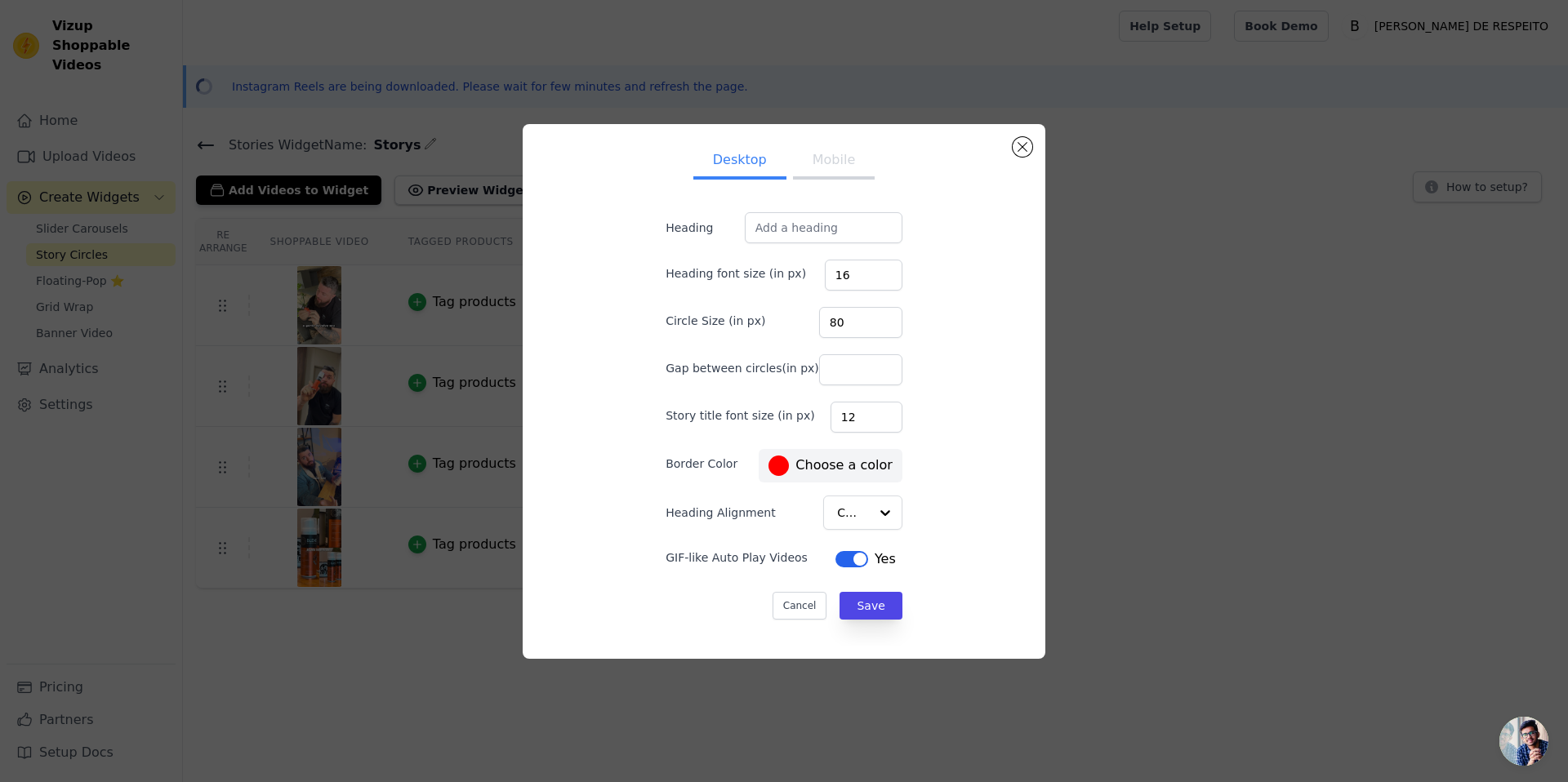
click at [928, 374] on div "Desktop Mobile Heading Heading font size (in px) 16 Circle Size (in px) 80 Gap …" at bounding box center [784, 391] width 497 height 509
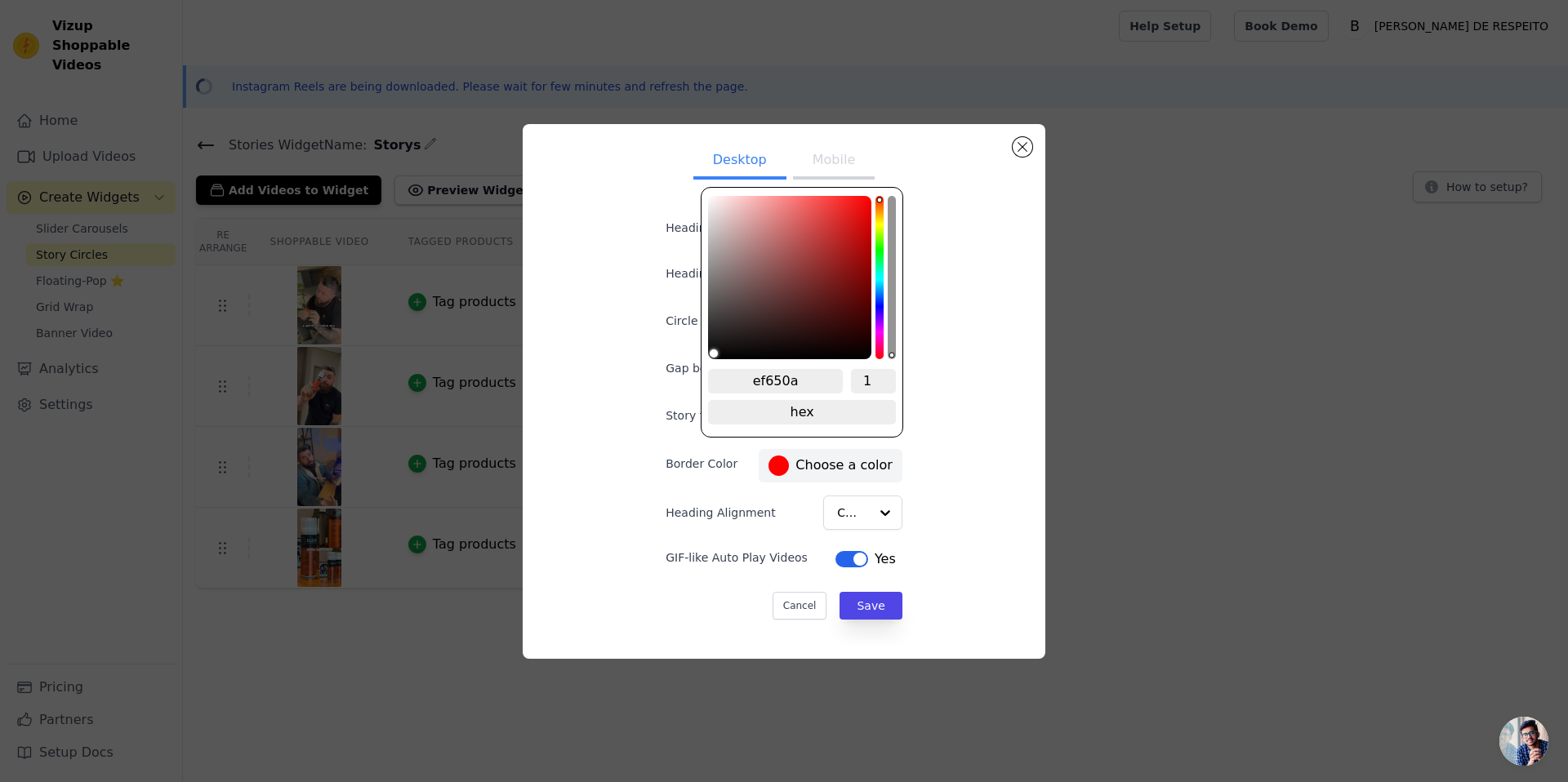
click at [852, 471] on label "#ff0000 Choose a color" at bounding box center [830, 465] width 123 height 21
click at [796, 379] on input "ef650a" at bounding box center [774, 381] width 134 height 24
paste input "ef650a"
type input "#ef650a"
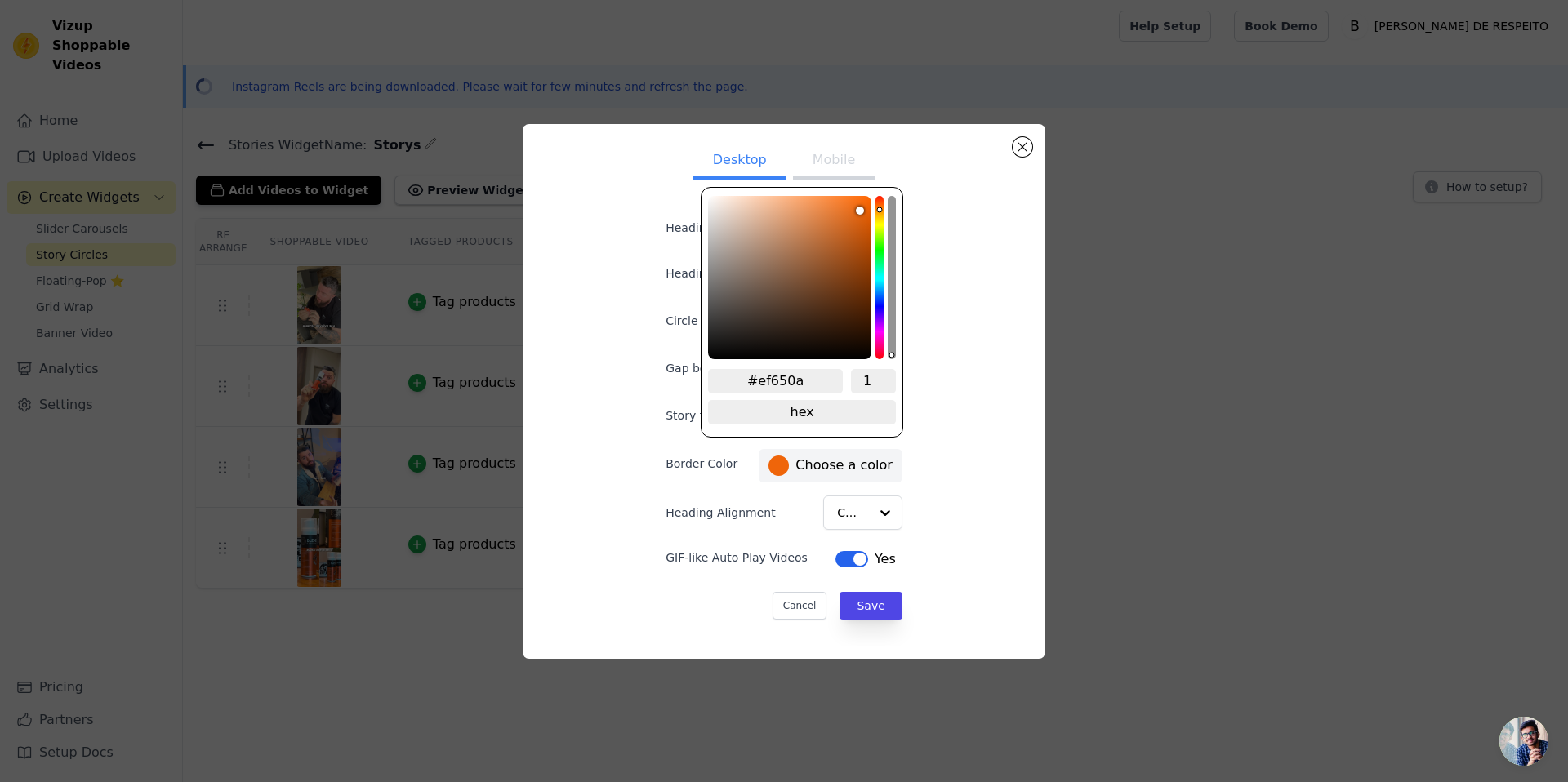
click at [971, 409] on div "Desktop Mobile Heading Heading font size (in px) 16 Circle Size (in px) 80 Gap …" at bounding box center [784, 391] width 497 height 509
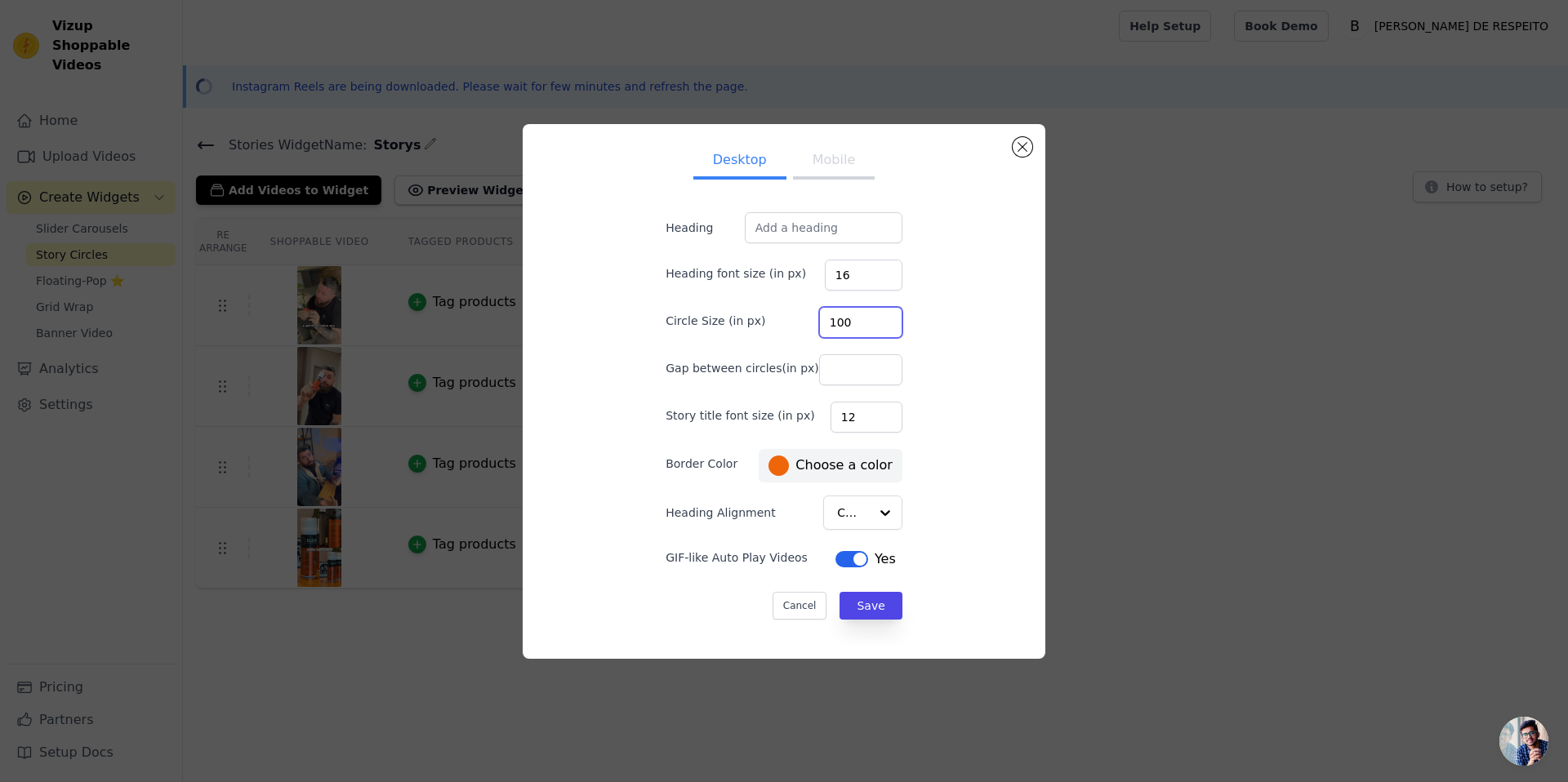
click at [870, 318] on input "100" at bounding box center [860, 322] width 83 height 31
click at [870, 318] on input "101" at bounding box center [860, 322] width 83 height 31
click at [867, 331] on input "101" at bounding box center [860, 322] width 83 height 31
click at [865, 319] on input "102" at bounding box center [860, 322] width 83 height 31
click at [864, 324] on input "101" at bounding box center [860, 322] width 83 height 31
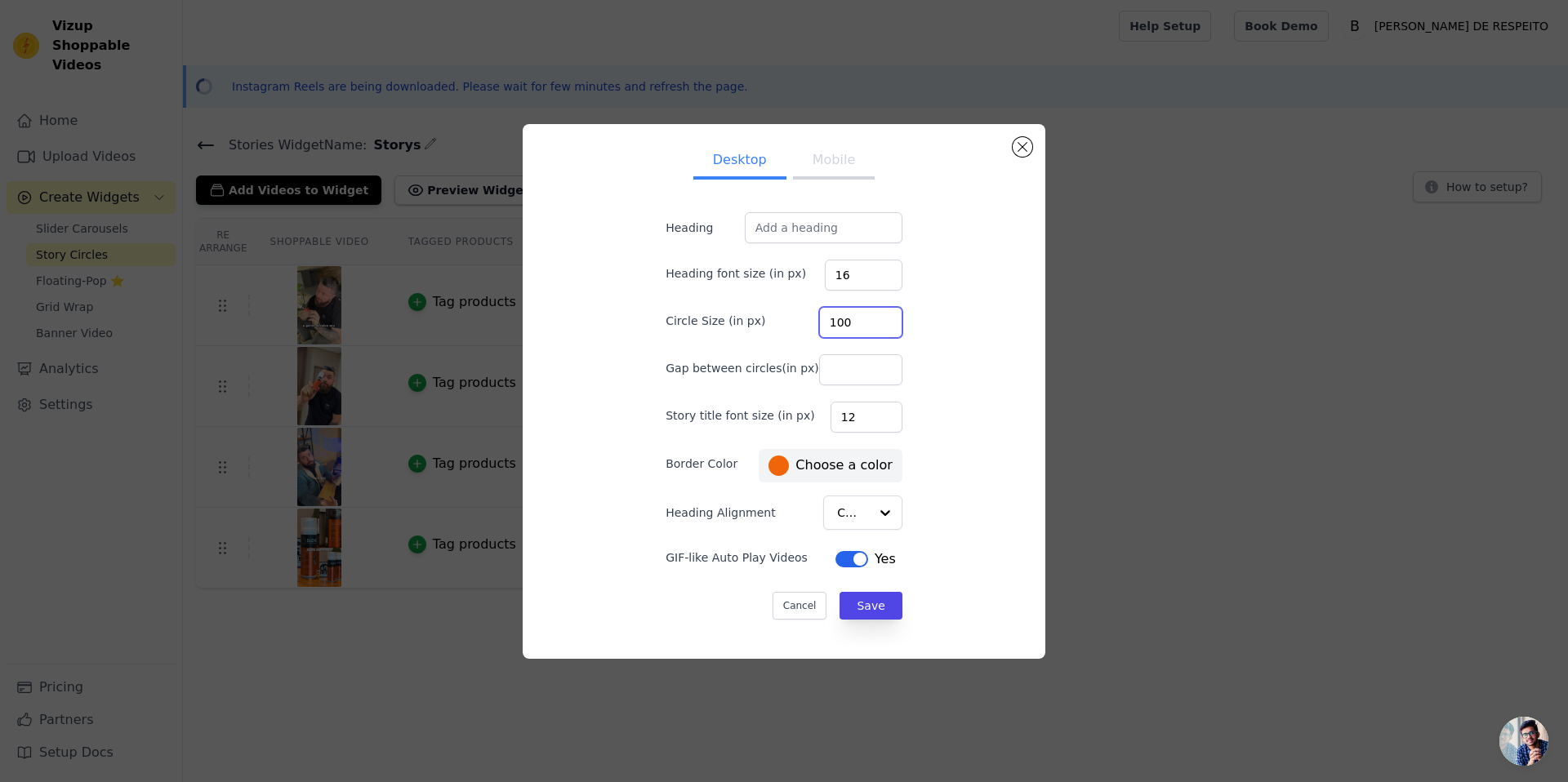
type input "100"
click at [864, 324] on input "100" at bounding box center [860, 322] width 83 height 31
click at [854, 599] on button "Save" at bounding box center [870, 606] width 62 height 27
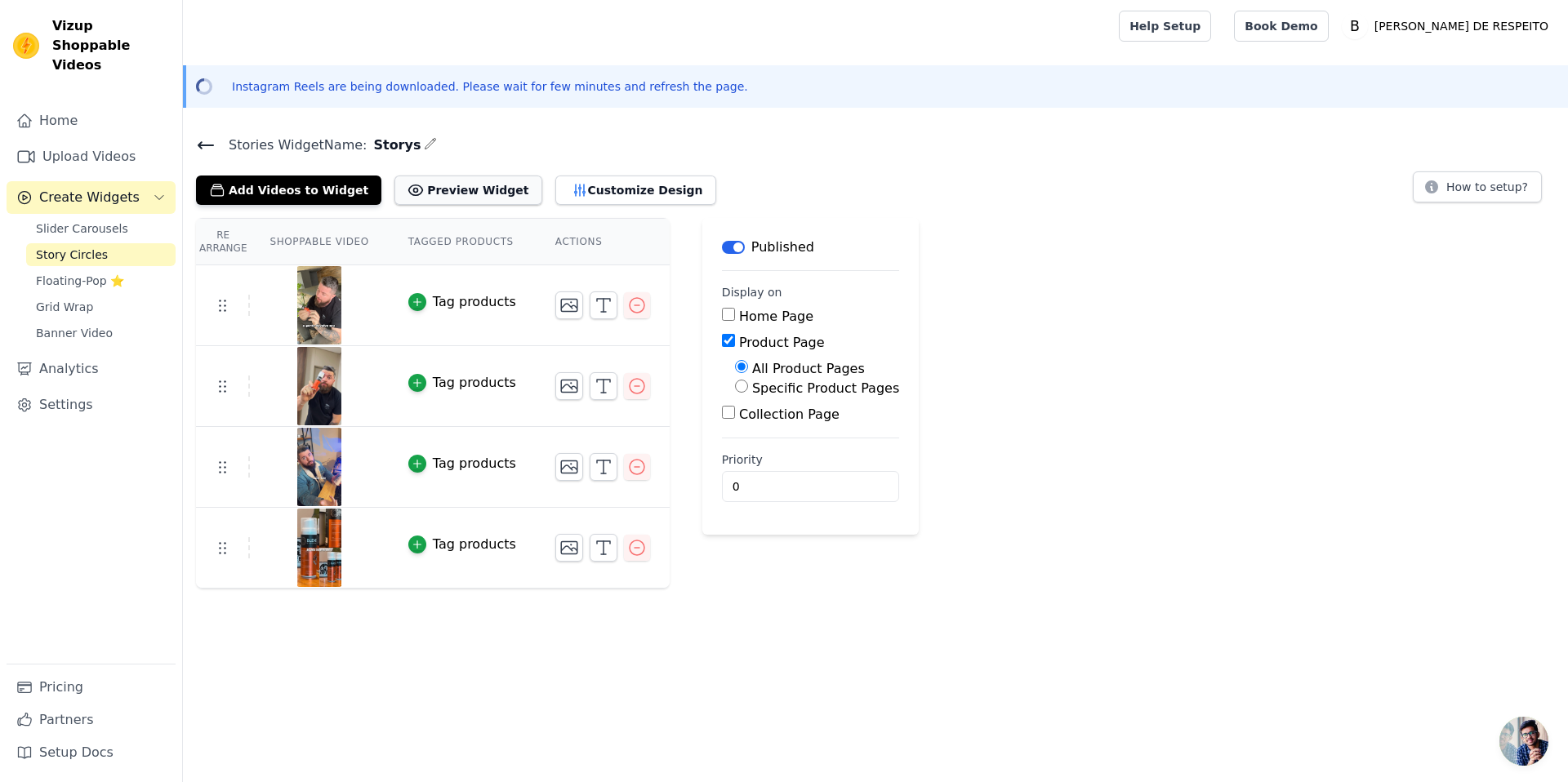
click at [408, 185] on icon at bounding box center [416, 190] width 17 height 17
click at [603, 200] on button "Customize Design" at bounding box center [636, 190] width 161 height 29
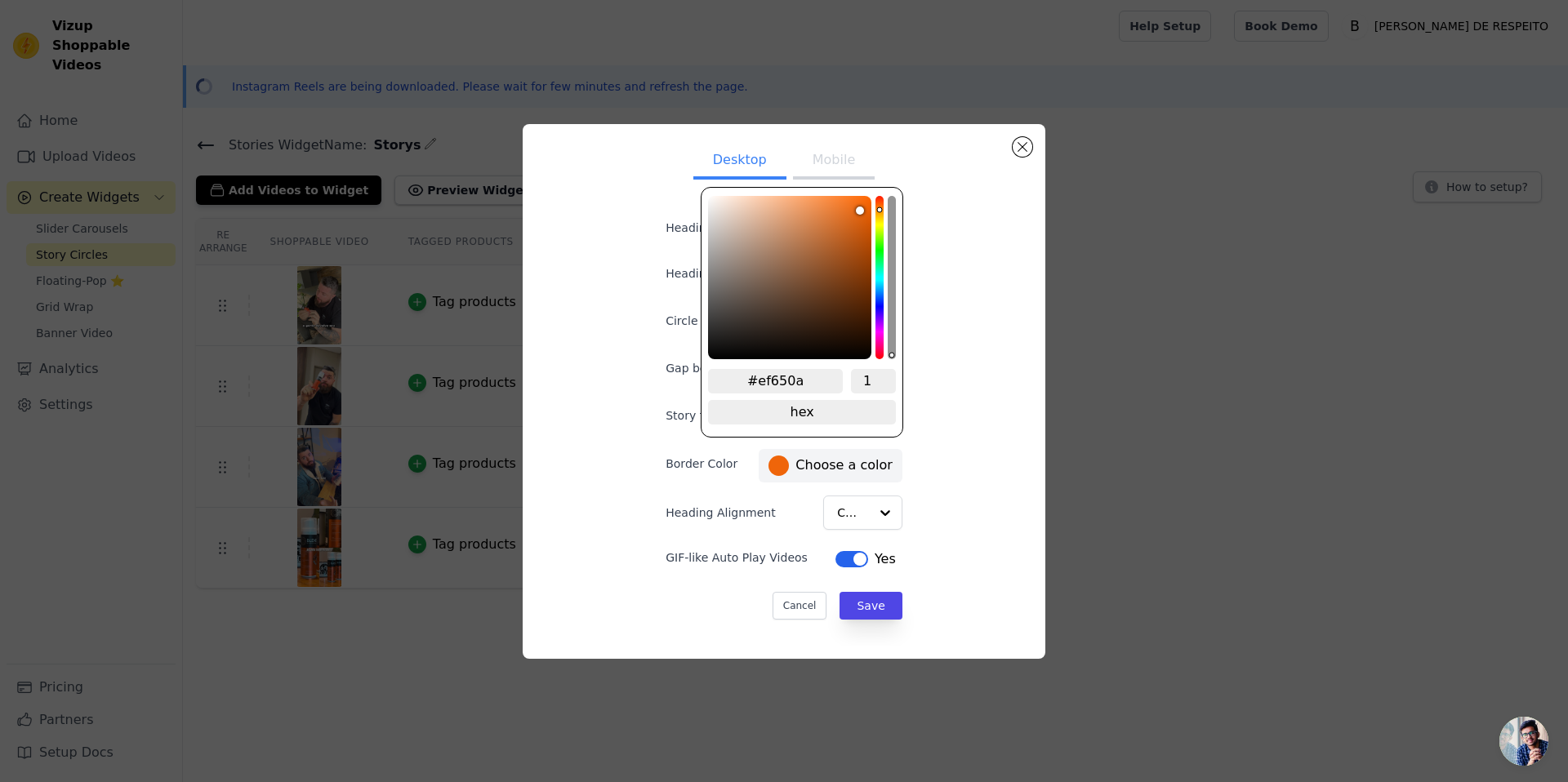
click at [780, 465] on label "#ef650a Choose a color" at bounding box center [830, 465] width 123 height 21
click at [766, 389] on input "#ef650a" at bounding box center [774, 381] width 134 height 24
paste input "#D64023"
click at [752, 374] on input "##D64023" at bounding box center [774, 381] width 134 height 24
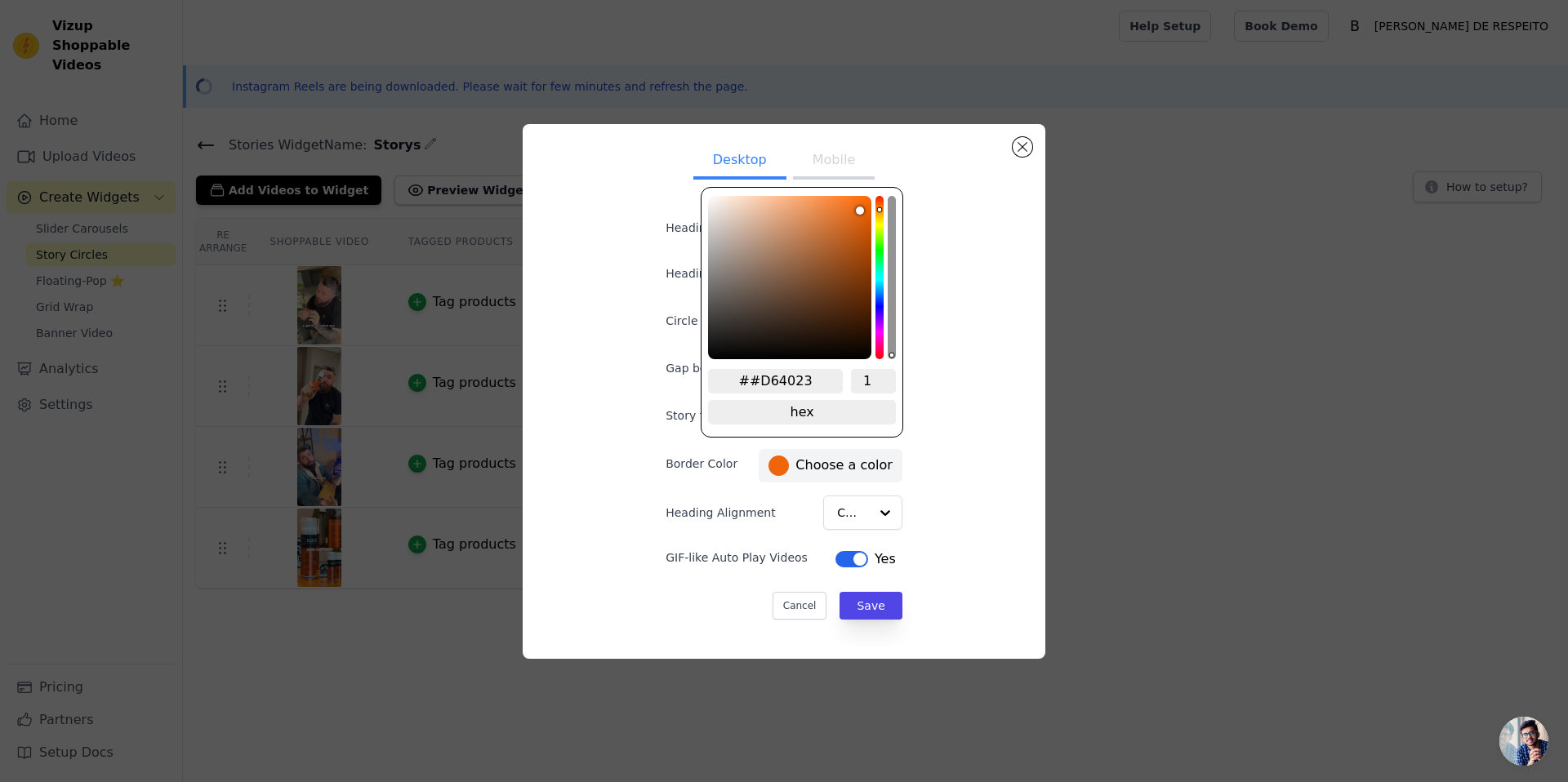
type input "#D64023"
click at [948, 487] on div "Desktop Mobile Heading Heading font size (in px) 16 Circle Size (in px) 100 Gap…" at bounding box center [784, 391] width 497 height 509
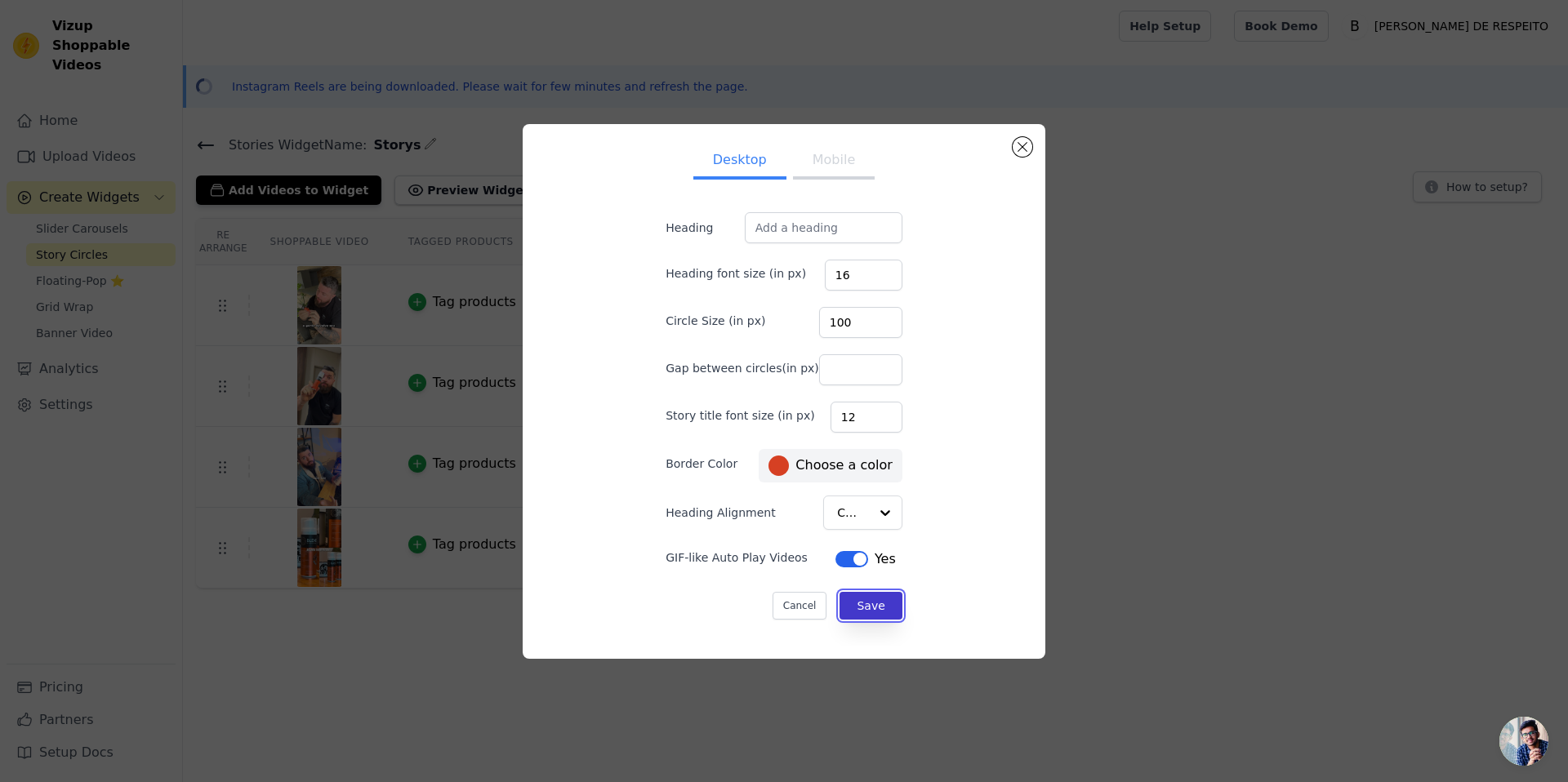
click at [868, 610] on button "Save" at bounding box center [870, 606] width 62 height 27
